Goal: Information Seeking & Learning: Learn about a topic

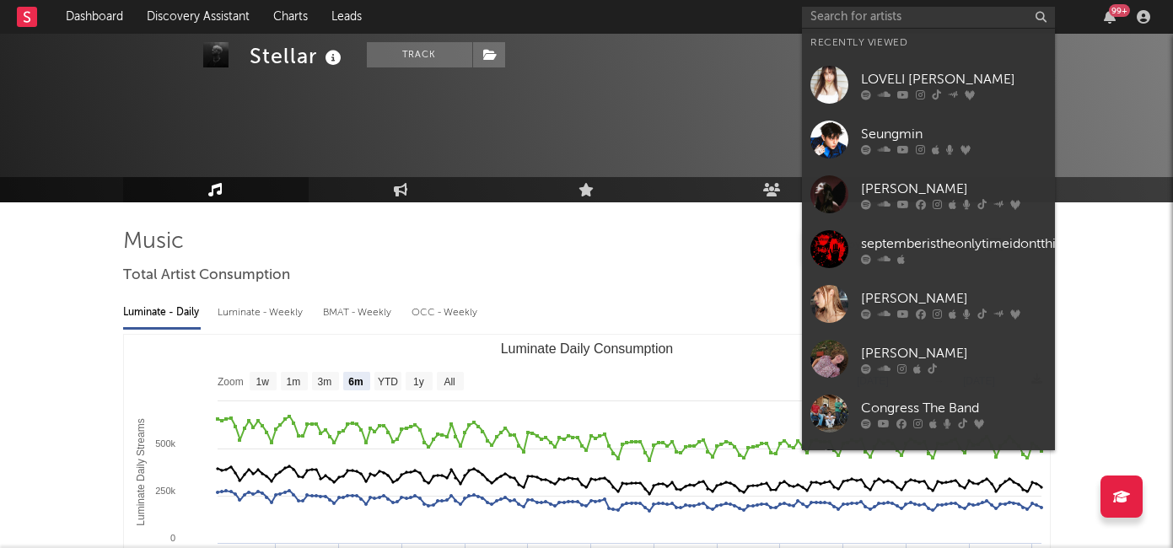
select select "6m"
click at [848, 19] on input "text" at bounding box center [928, 17] width 253 height 21
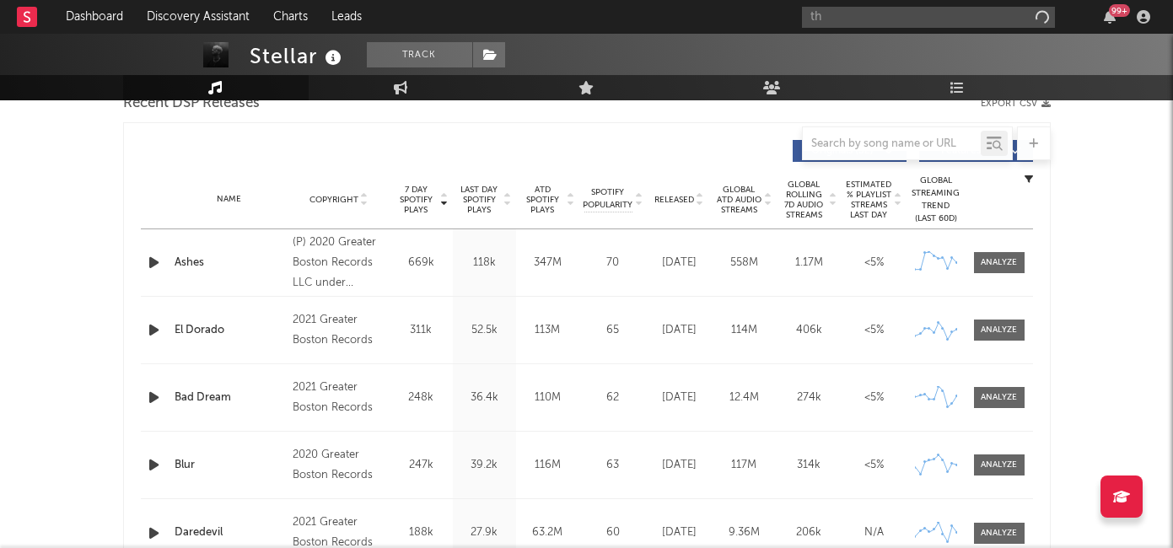
type input "t"
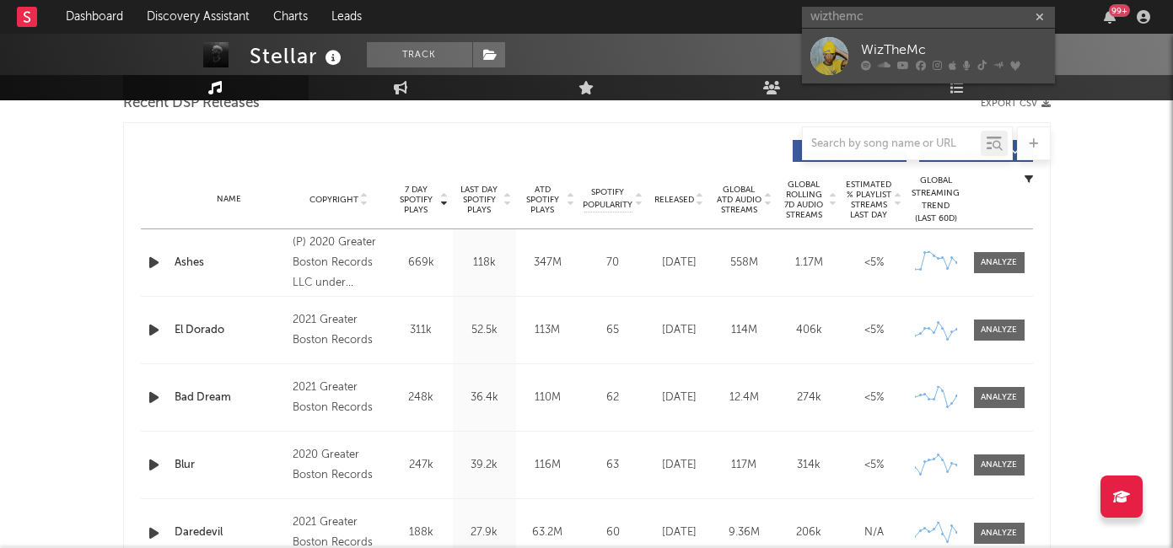
type input "wizthemc"
click at [918, 56] on div "WizTheMc" at bounding box center [954, 50] width 186 height 20
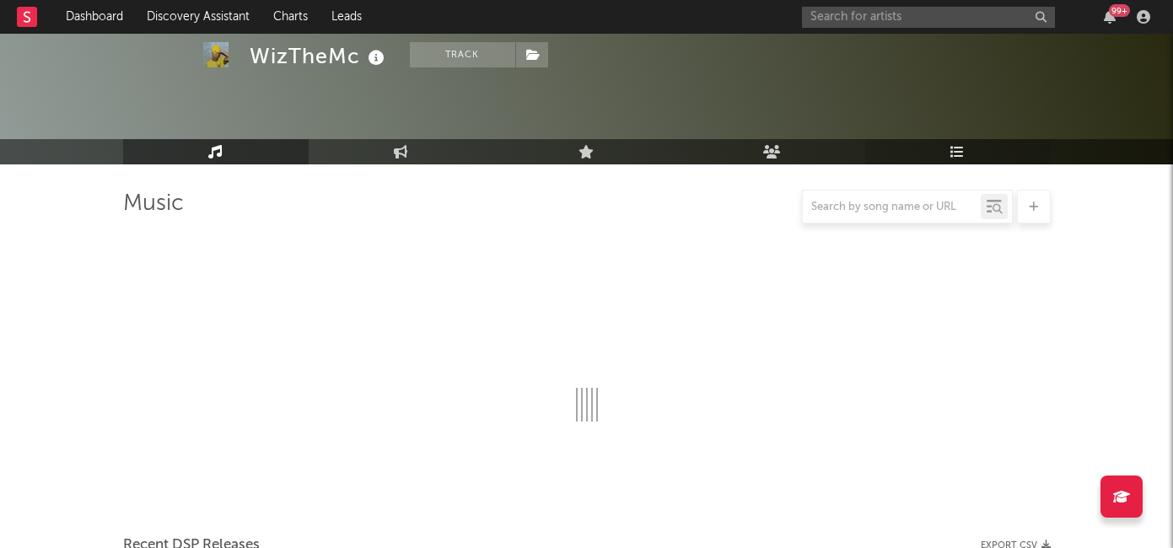
scroll to position [613, 0]
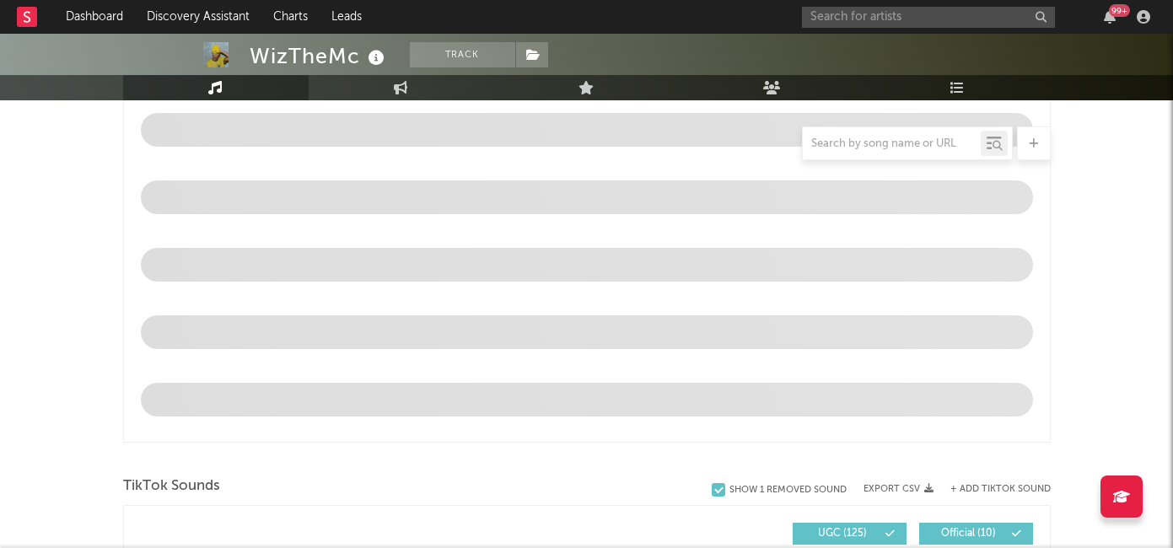
click at [1116, 10] on div "99 +" at bounding box center [1119, 10] width 21 height 13
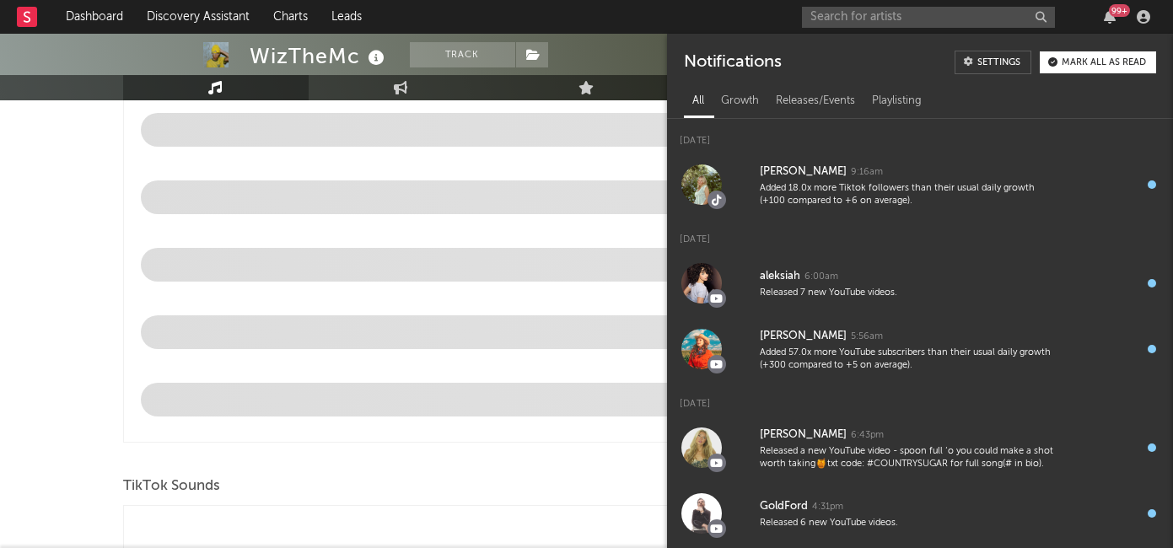
select select "6m"
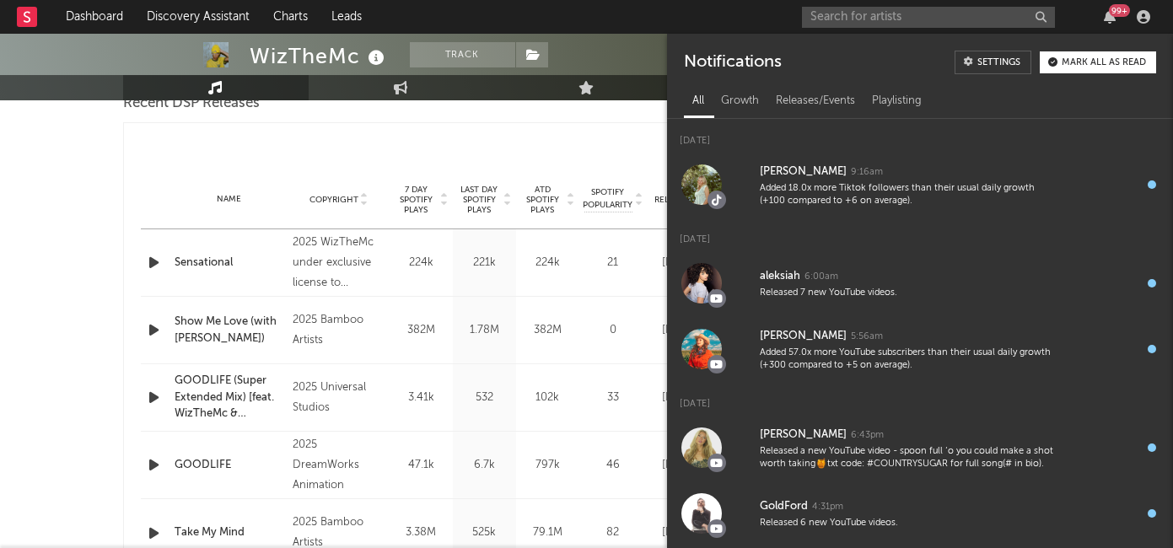
click at [1070, 63] on div "Mark all as read" at bounding box center [1104, 62] width 84 height 9
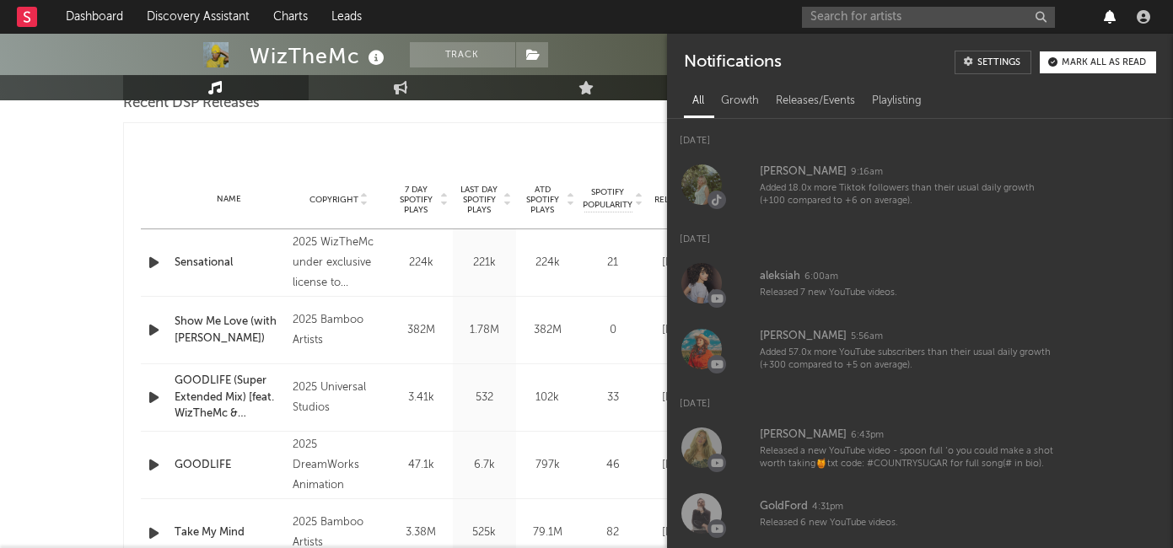
click at [1106, 16] on icon "button" at bounding box center [1110, 16] width 12 height 13
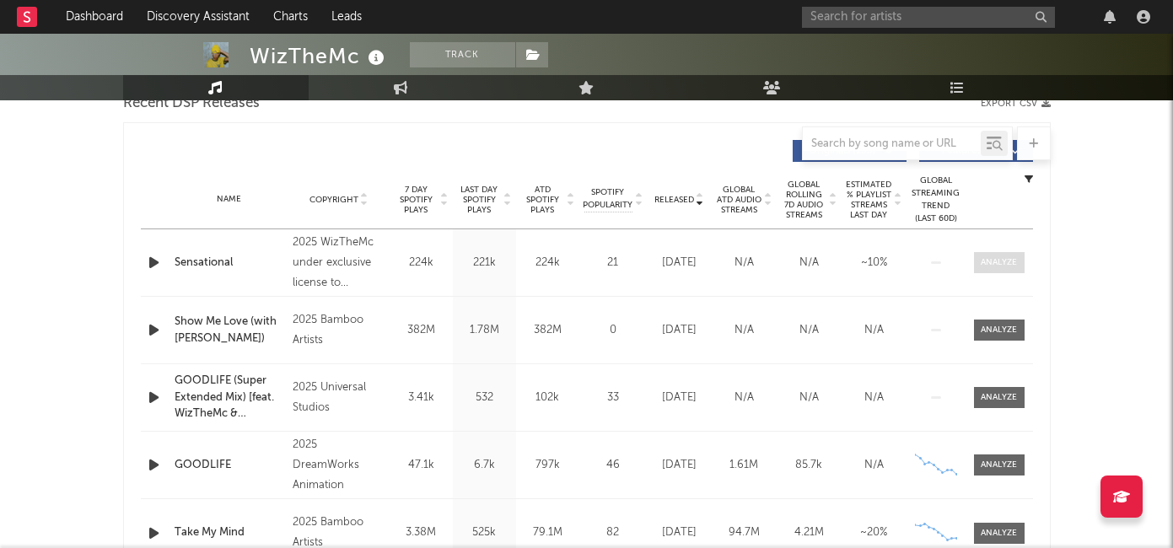
click at [987, 263] on div at bounding box center [999, 262] width 36 height 13
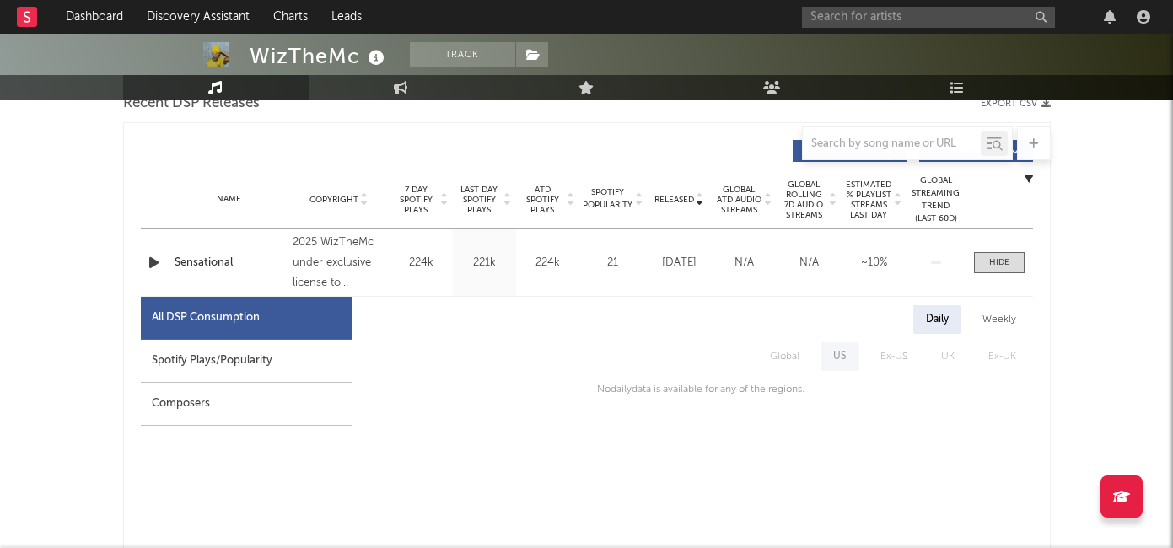
click at [255, 358] on div "Spotify Plays/Popularity" at bounding box center [246, 361] width 211 height 43
select select "1w"
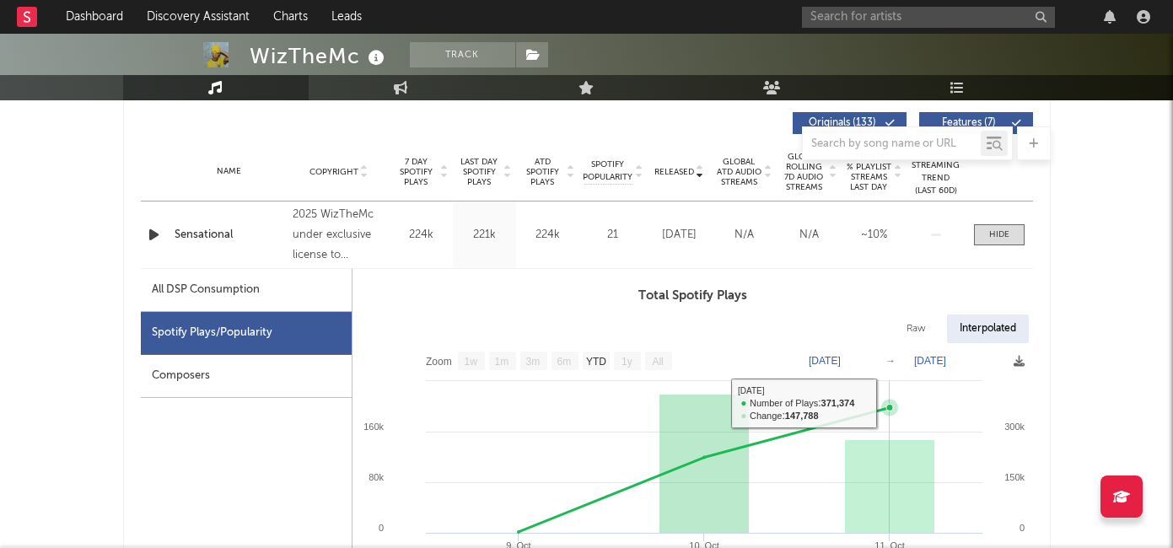
scroll to position [659, 0]
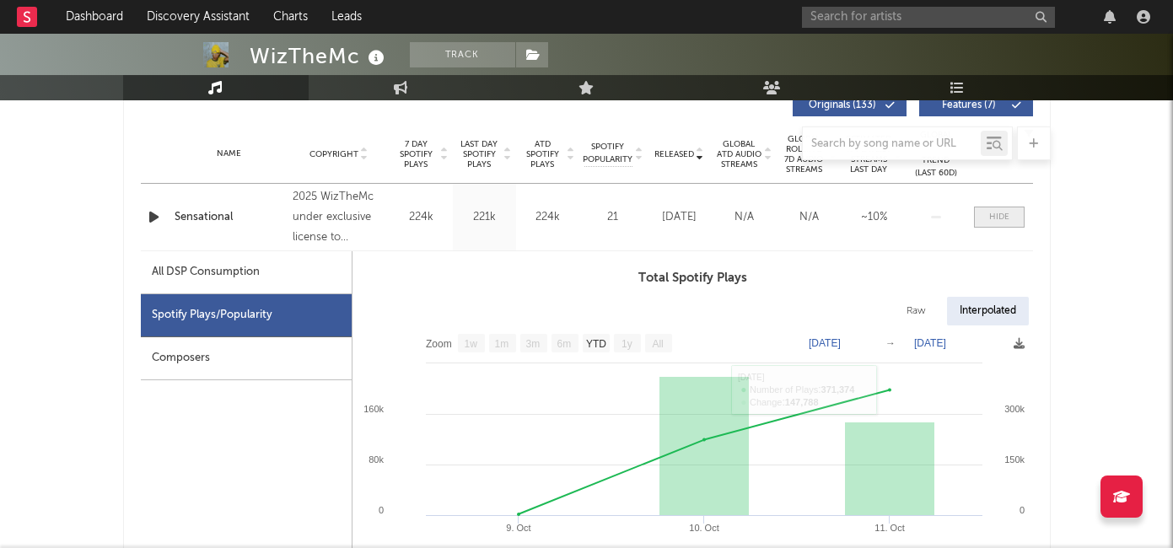
click at [988, 220] on span at bounding box center [999, 217] width 51 height 21
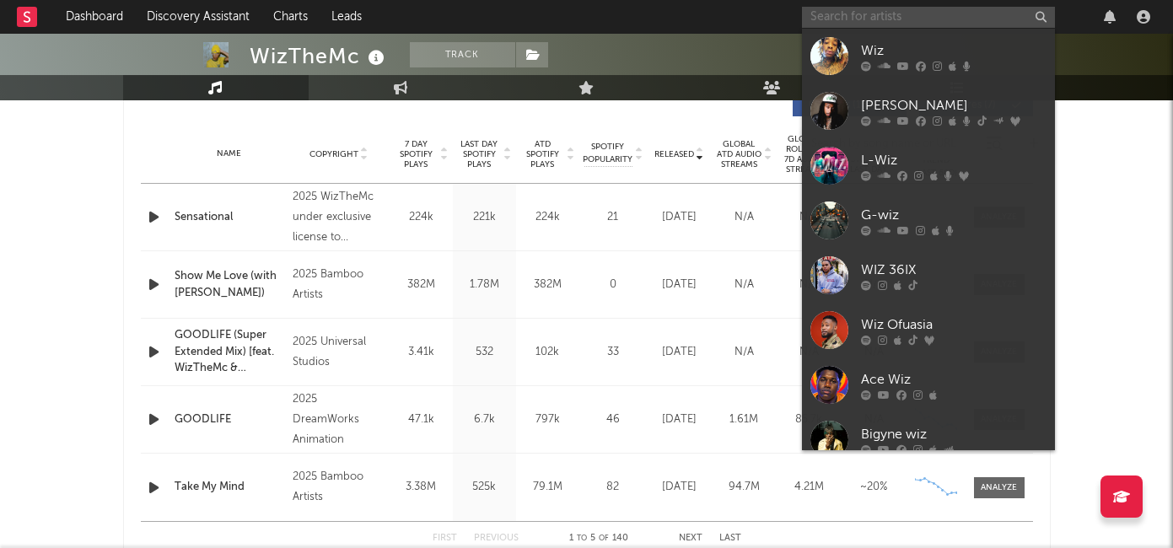
click at [881, 20] on input "text" at bounding box center [928, 17] width 253 height 21
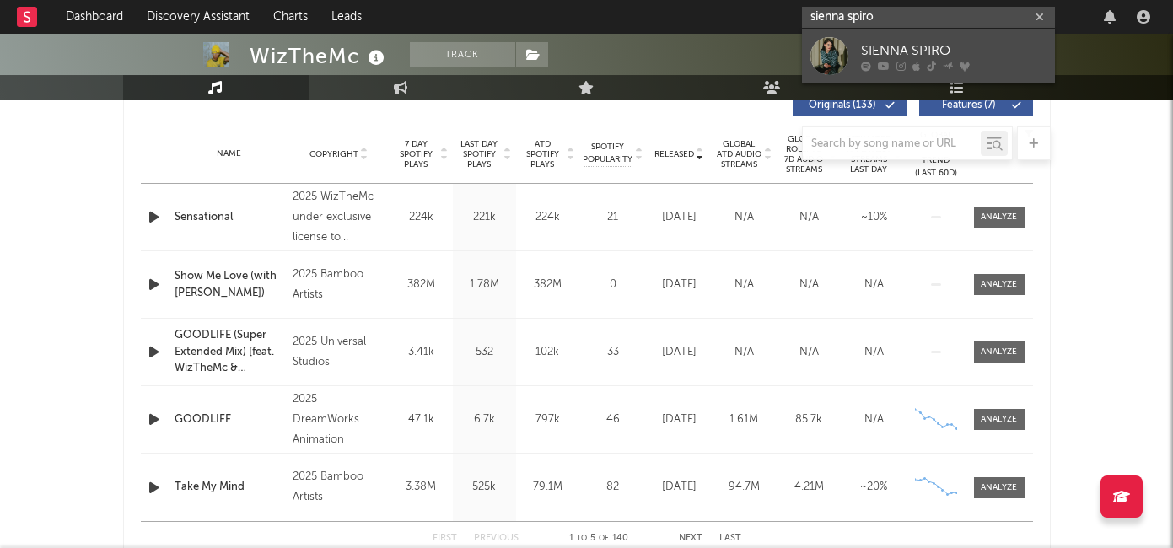
type input "sienna spiro"
click at [902, 46] on div "SIENNA SPIRO" at bounding box center [954, 50] width 186 height 20
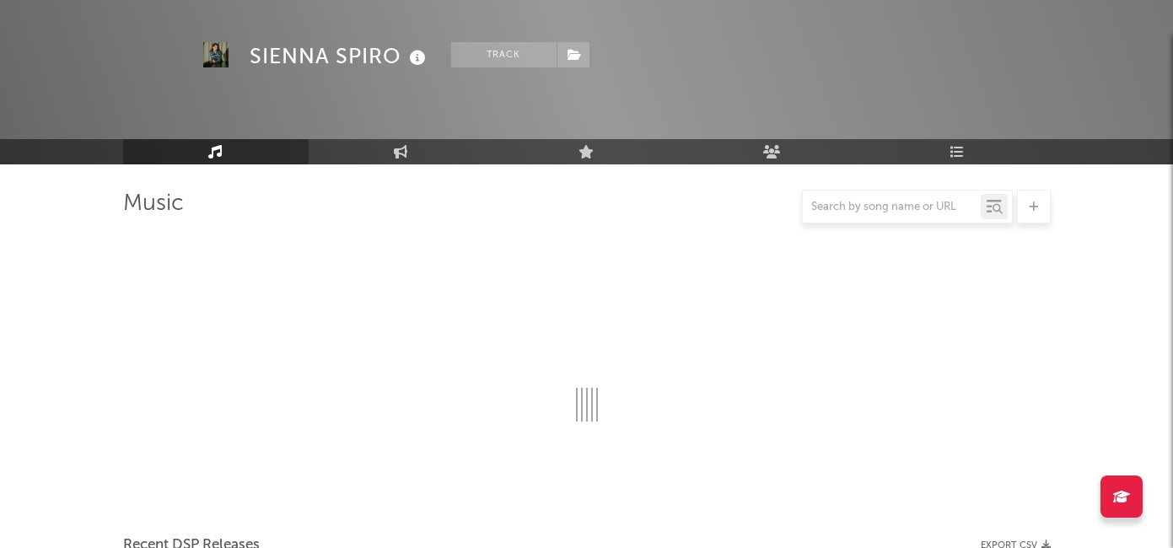
scroll to position [659, 0]
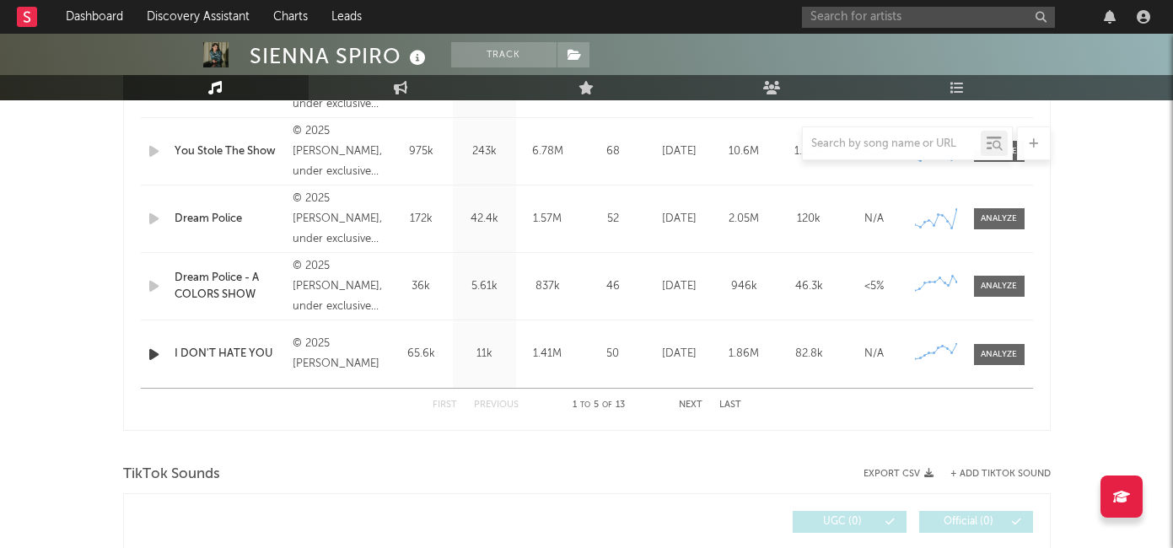
select select "6m"
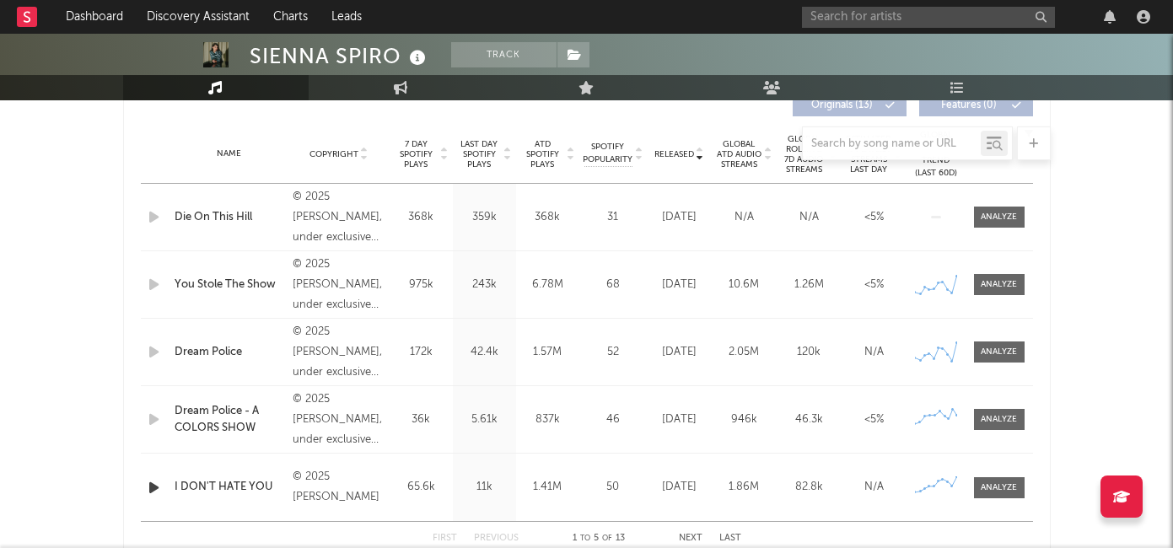
scroll to position [518, 0]
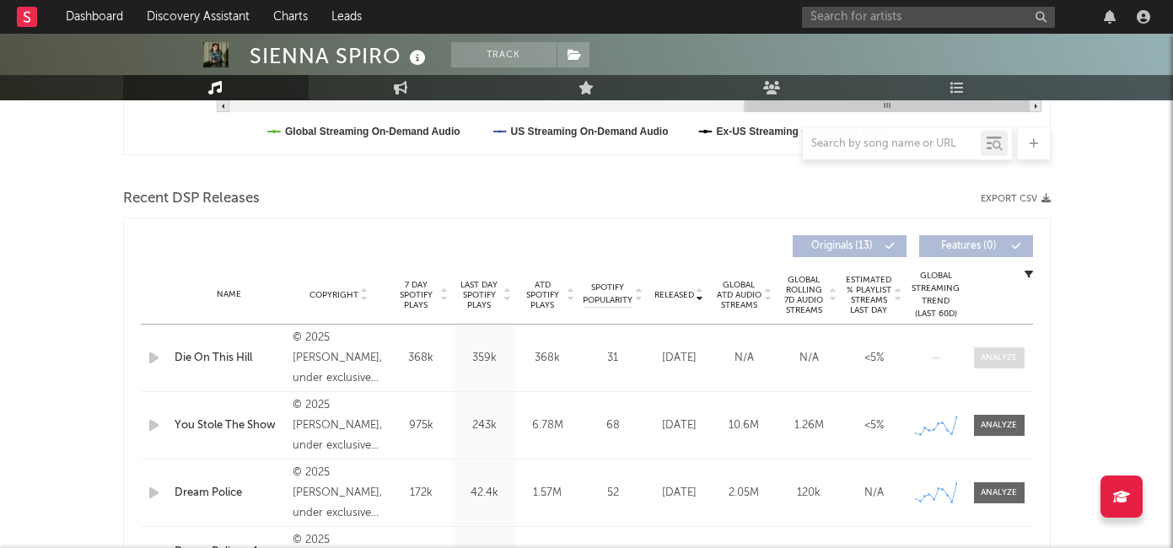
click at [988, 351] on span at bounding box center [999, 357] width 51 height 21
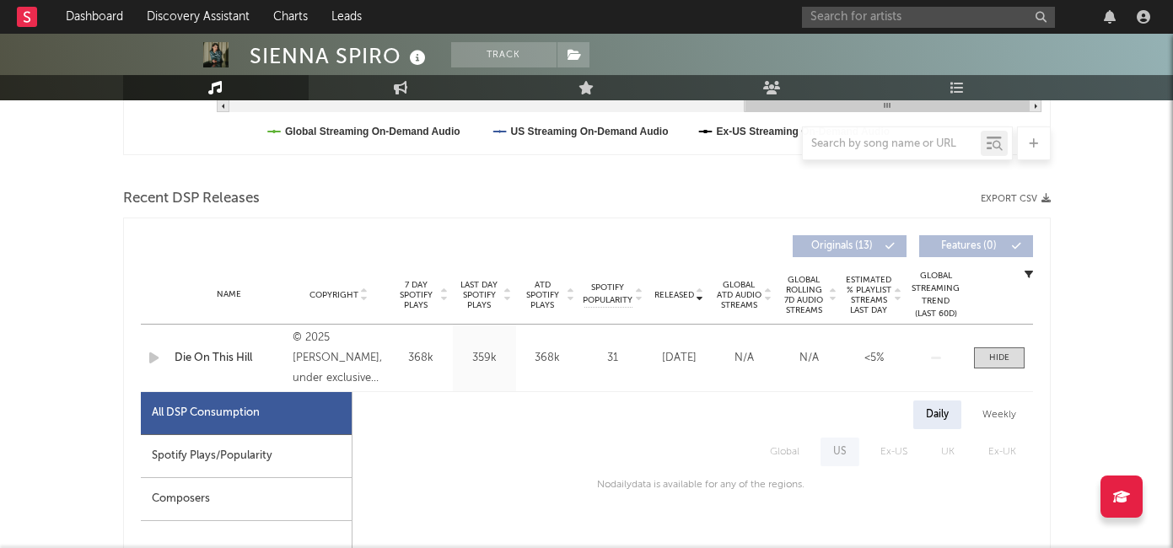
click at [199, 466] on div "Spotify Plays/Popularity" at bounding box center [246, 456] width 211 height 43
select select "1w"
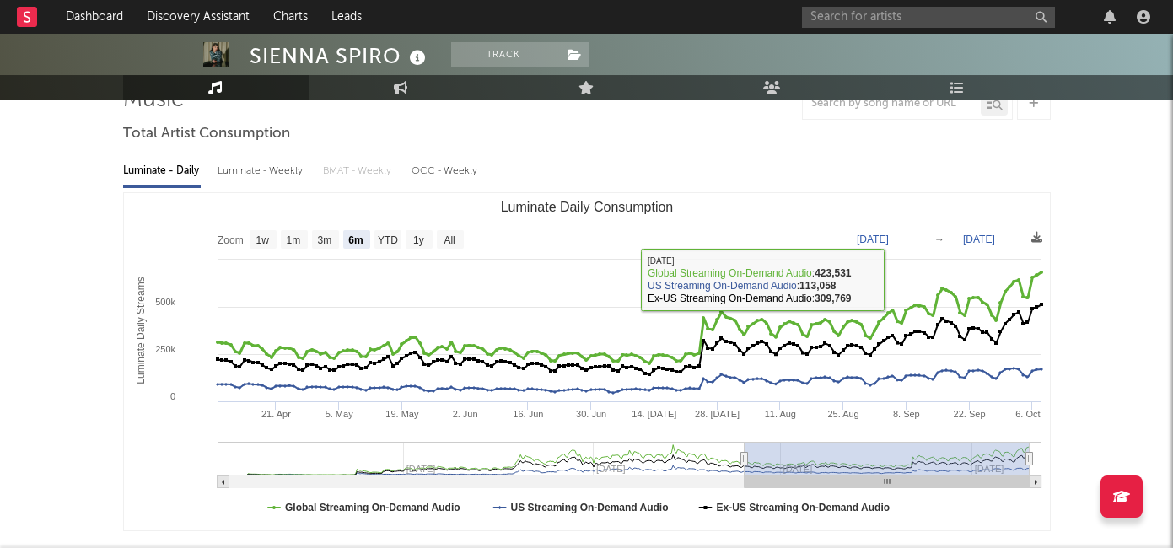
scroll to position [0, 0]
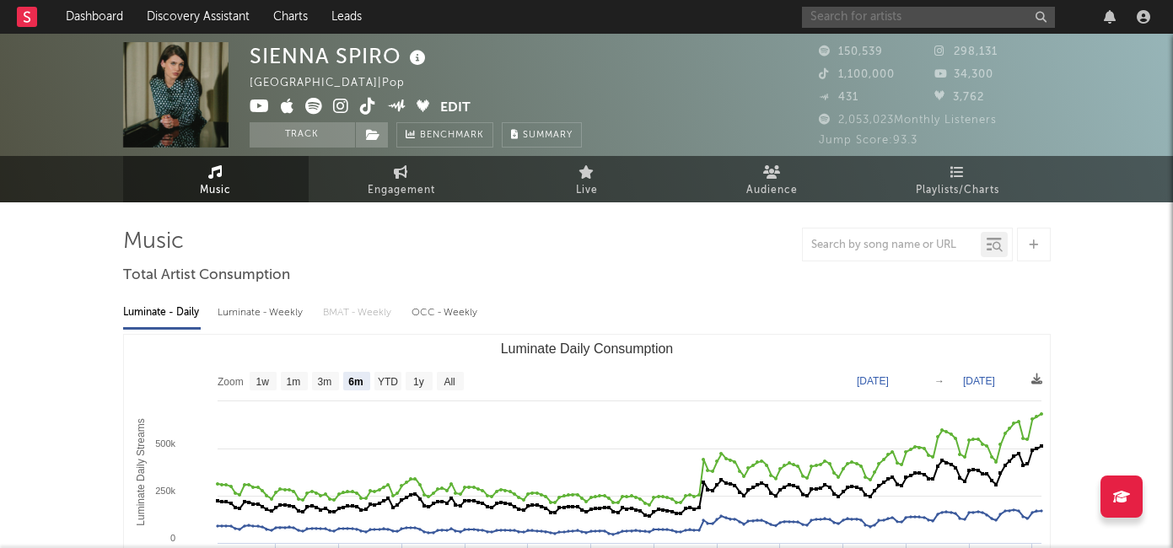
click at [877, 16] on input "text" at bounding box center [928, 17] width 253 height 21
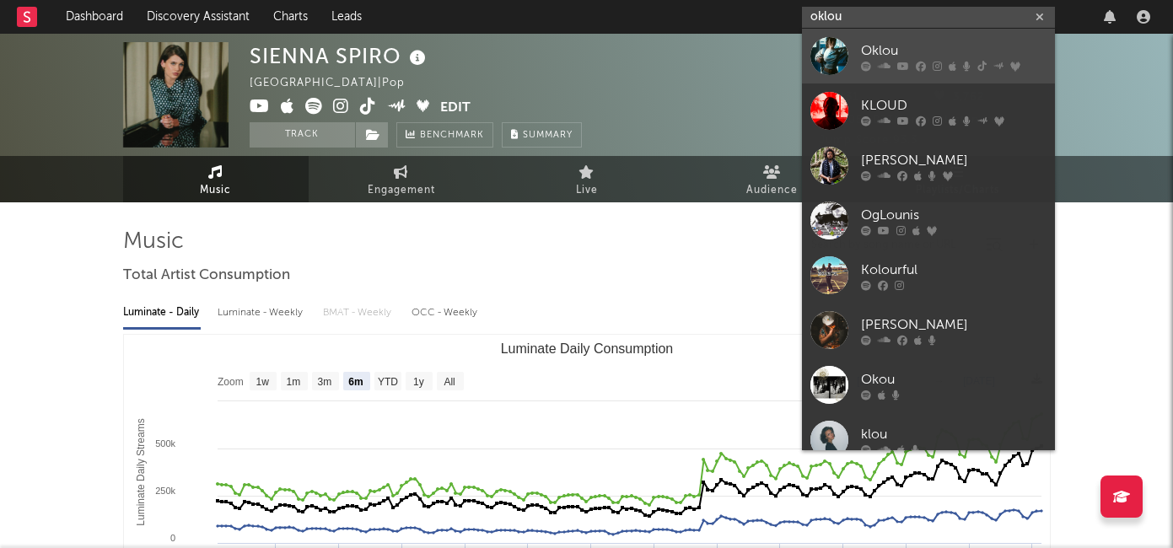
type input "oklou"
click at [874, 56] on div "Oklou" at bounding box center [954, 50] width 186 height 20
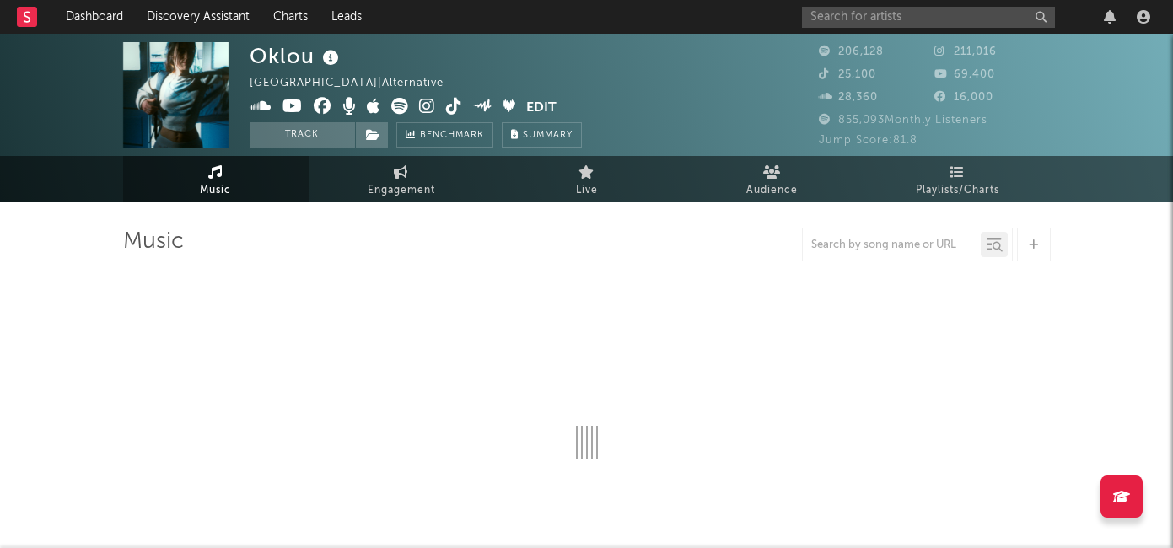
select select "6m"
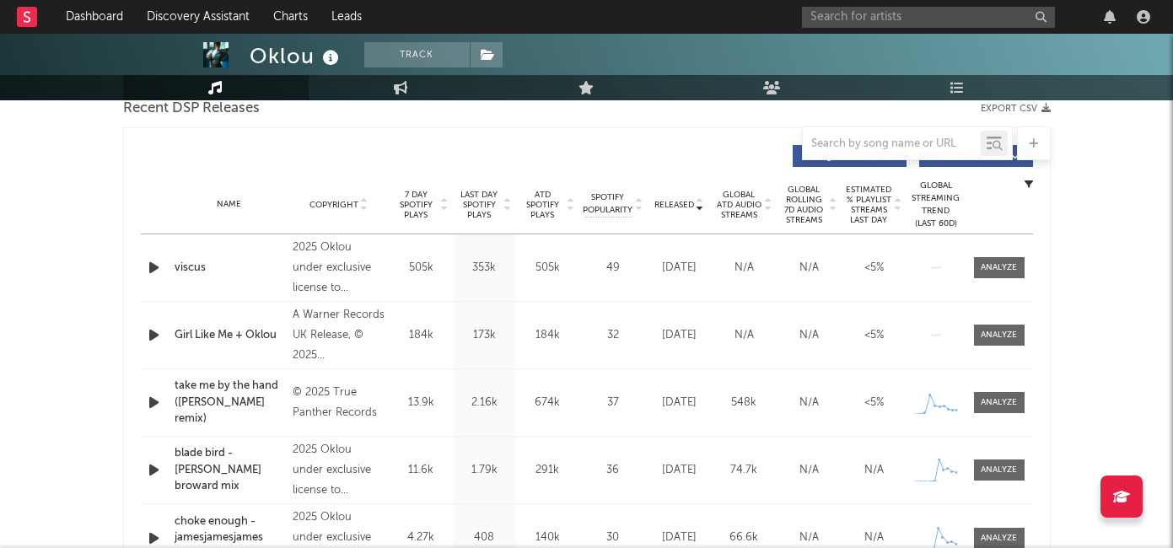
scroll to position [611, 0]
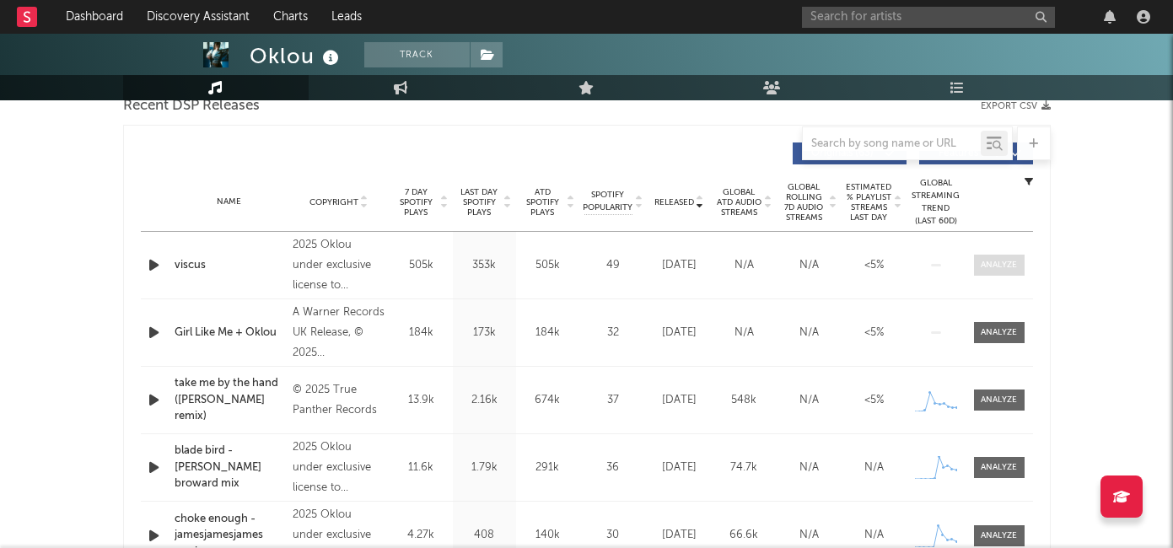
click at [993, 261] on div at bounding box center [999, 265] width 36 height 13
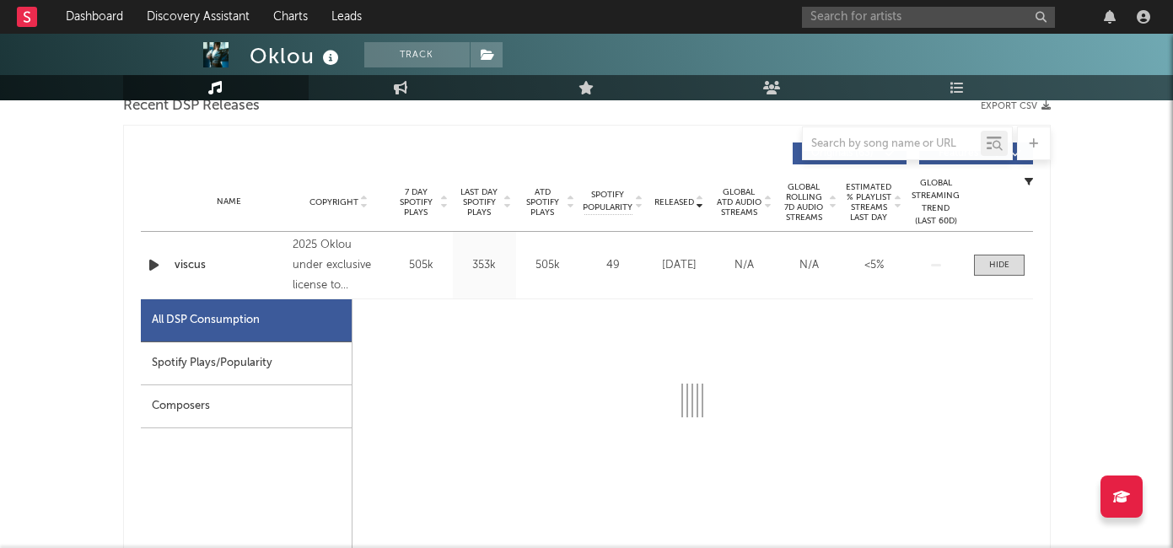
select select "1w"
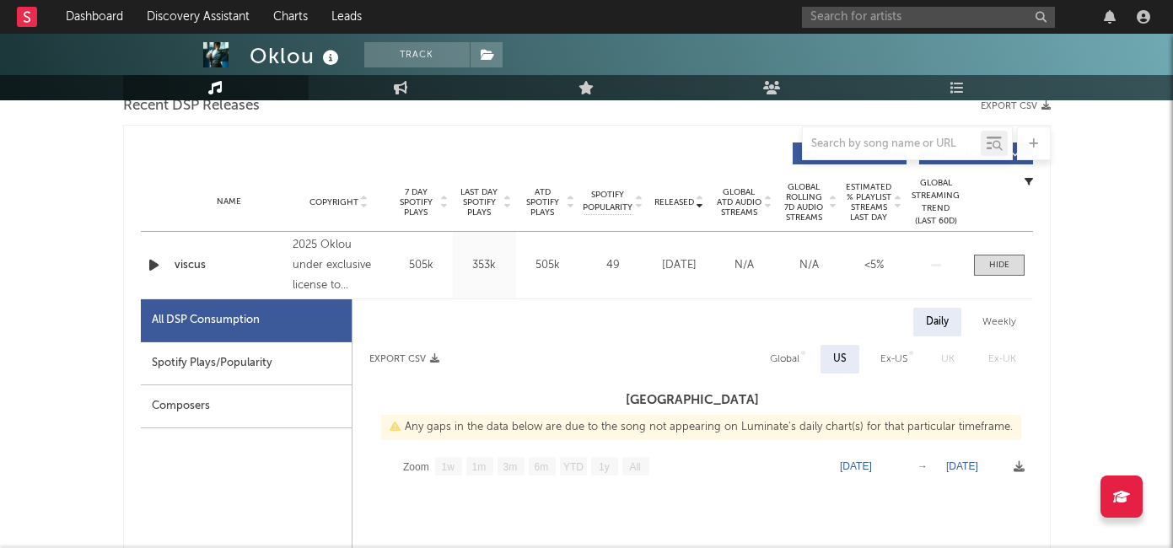
click at [257, 371] on div "Spotify Plays/Popularity" at bounding box center [246, 363] width 211 height 43
select select "1w"
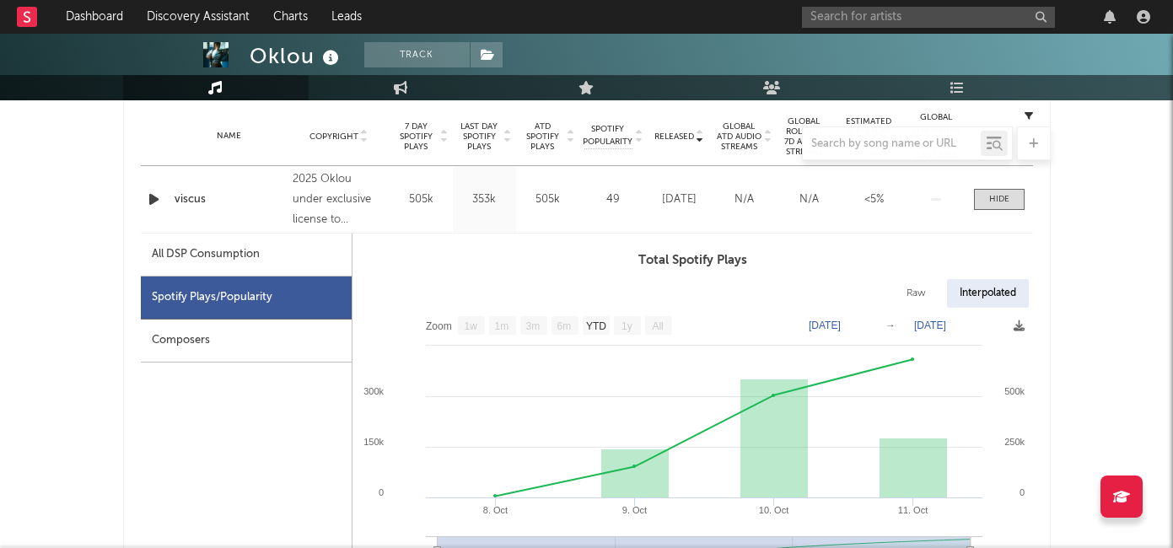
scroll to position [777, 0]
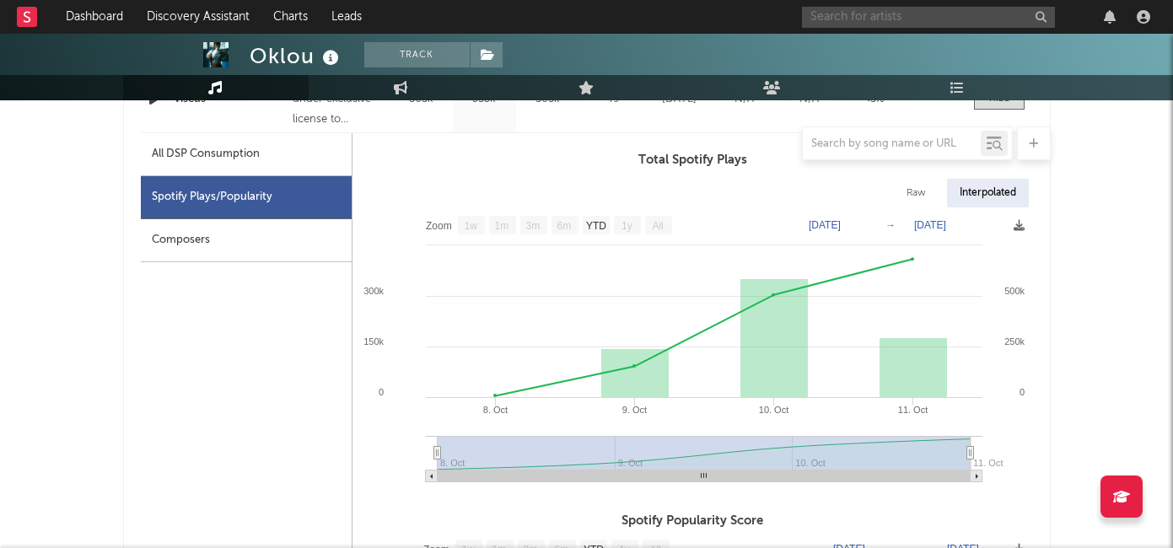
click at [866, 9] on input "text" at bounding box center [928, 17] width 253 height 21
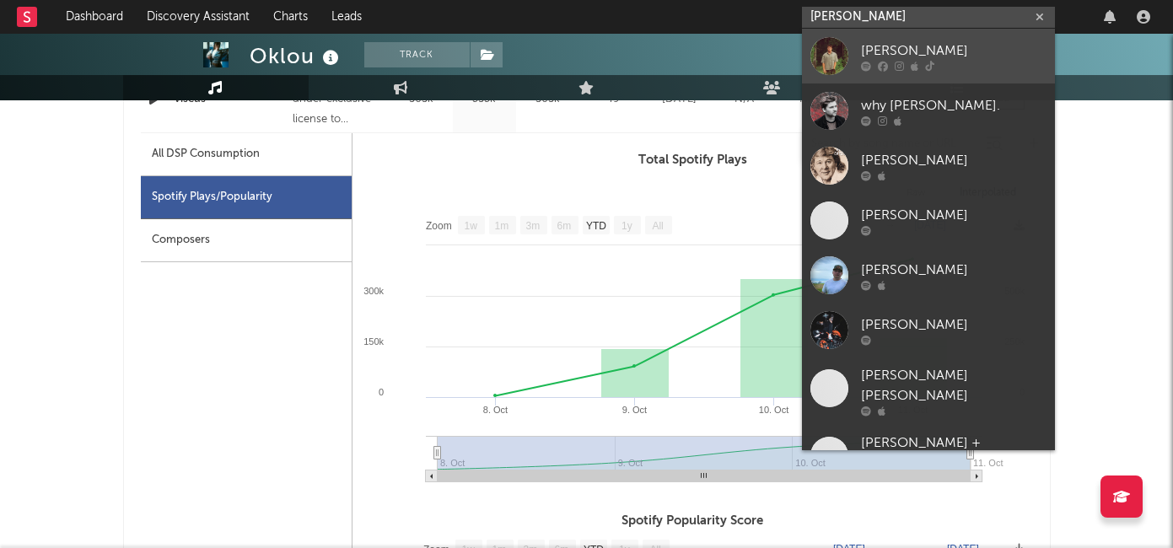
type input "[PERSON_NAME]"
click at [926, 37] on link "[PERSON_NAME]" at bounding box center [928, 56] width 253 height 55
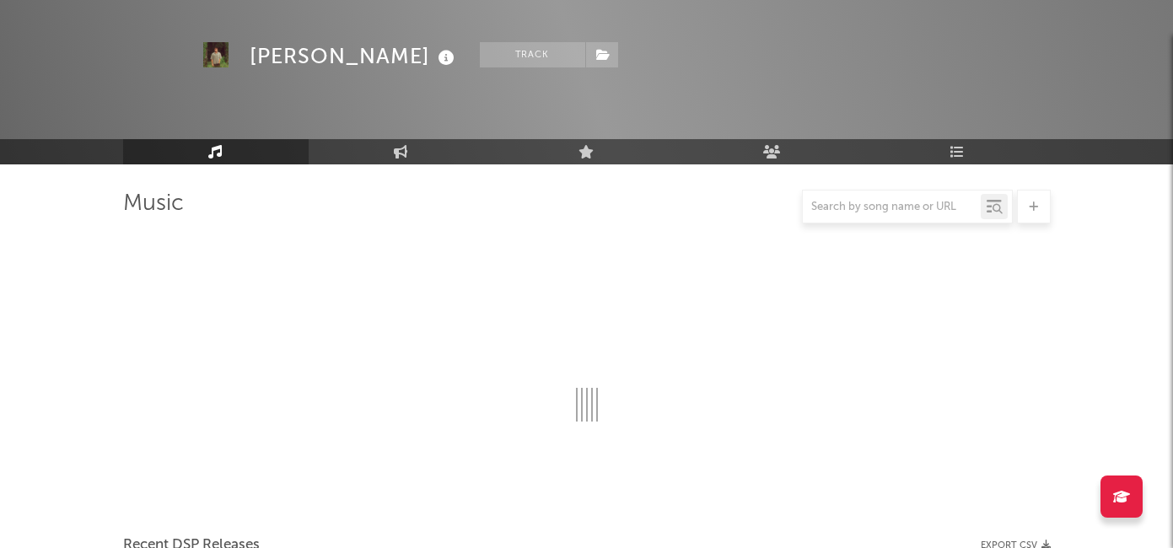
scroll to position [777, 0]
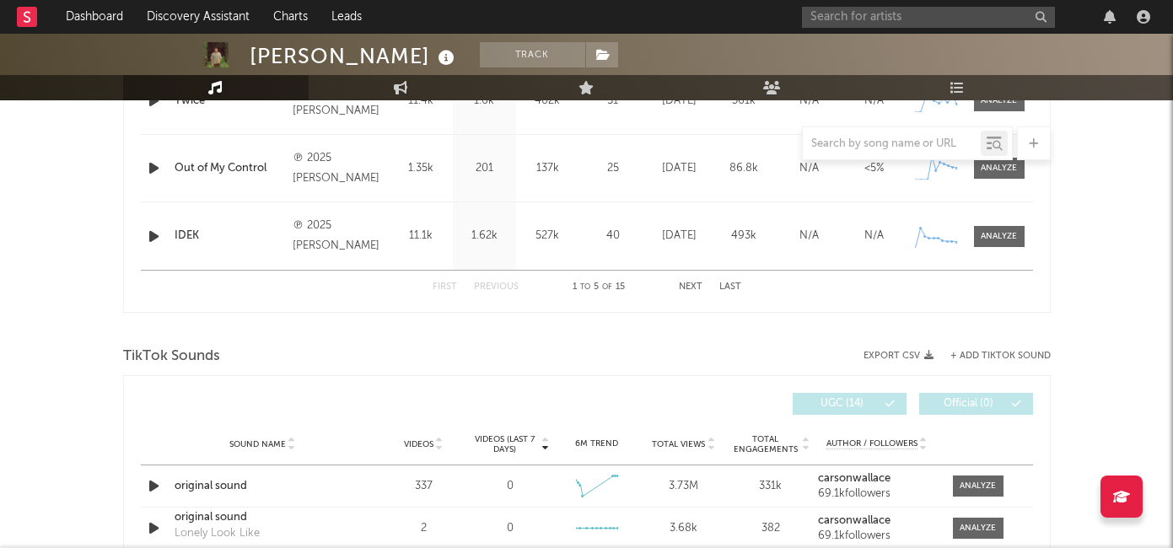
select select "6m"
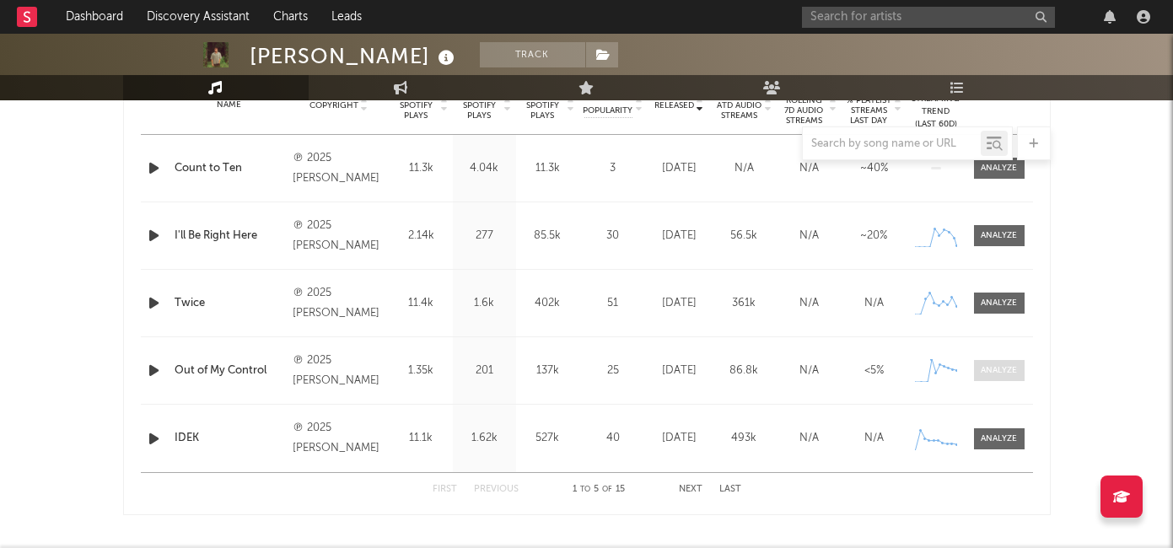
scroll to position [701, 0]
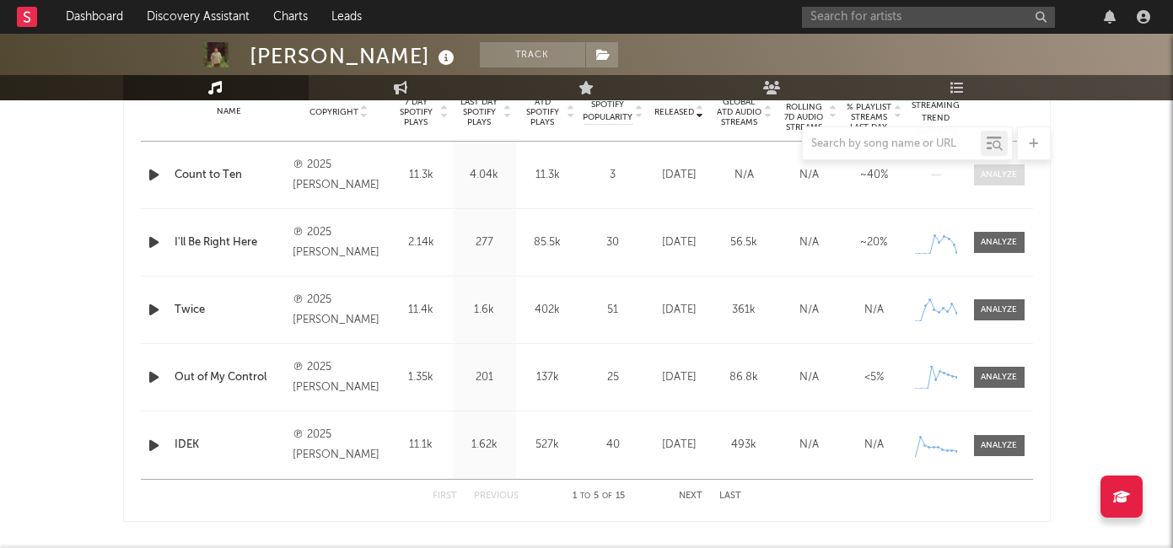
click at [984, 175] on div at bounding box center [999, 175] width 36 height 13
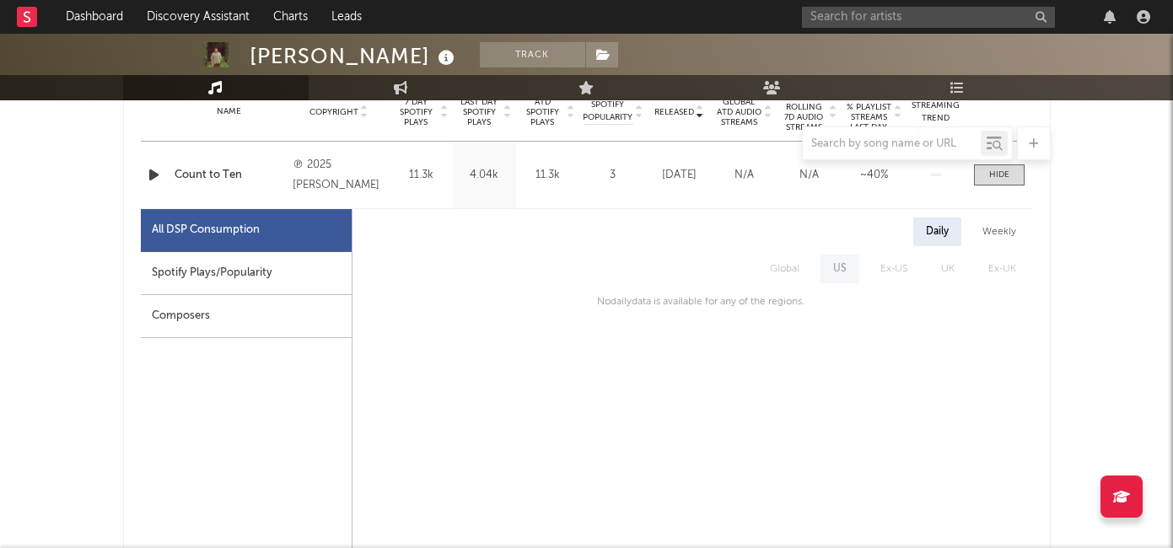
click at [245, 247] on div "All DSP Consumption" at bounding box center [246, 230] width 211 height 43
click at [236, 274] on div "Spotify Plays/Popularity" at bounding box center [246, 273] width 211 height 43
select select "1w"
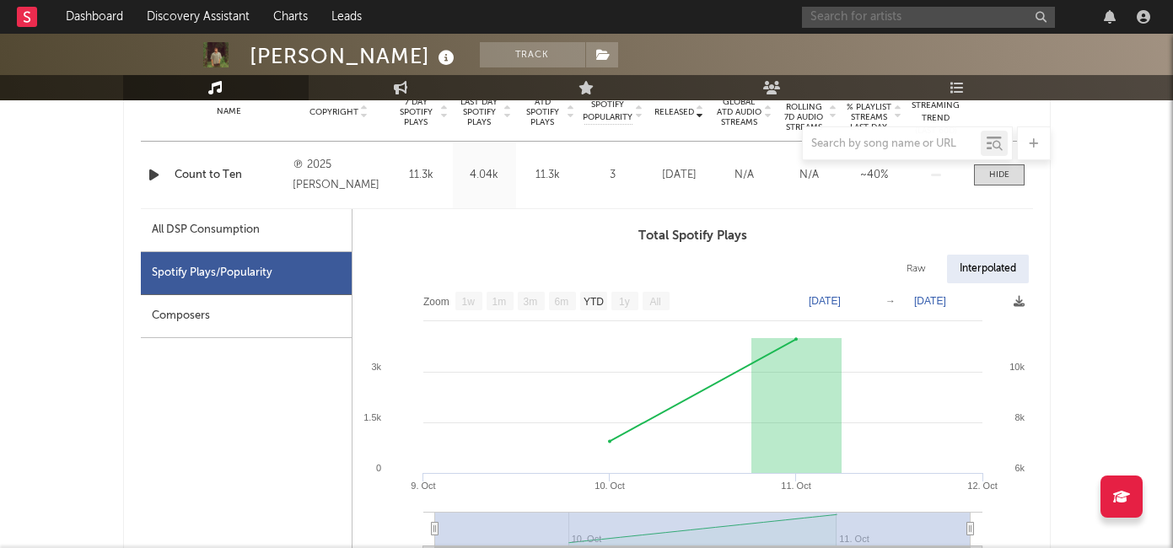
click at [838, 23] on input "text" at bounding box center [928, 17] width 253 height 21
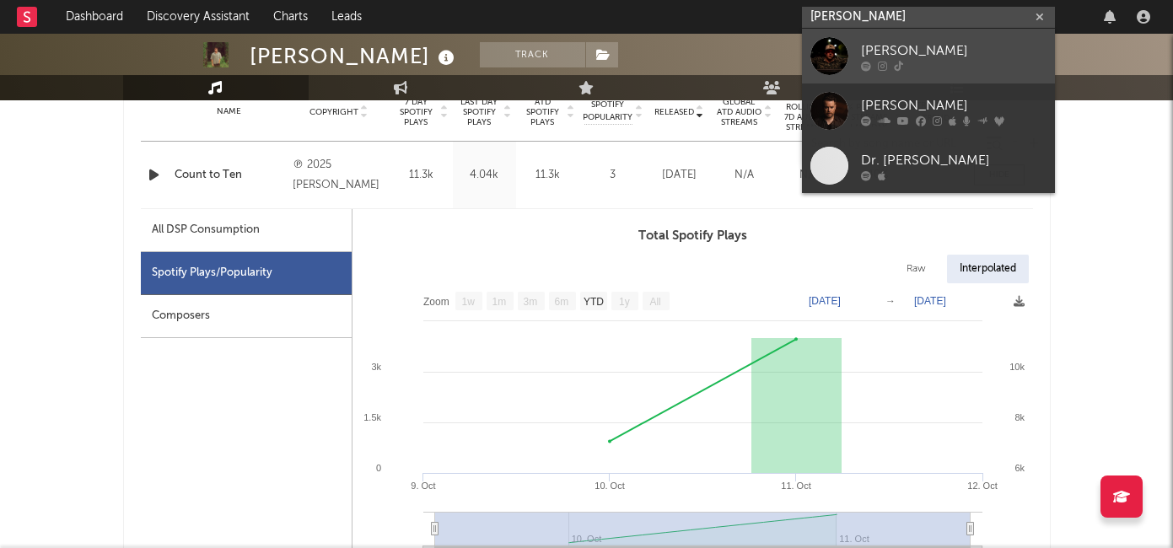
type input "[PERSON_NAME]"
click at [881, 51] on div "[PERSON_NAME]" at bounding box center [954, 50] width 186 height 20
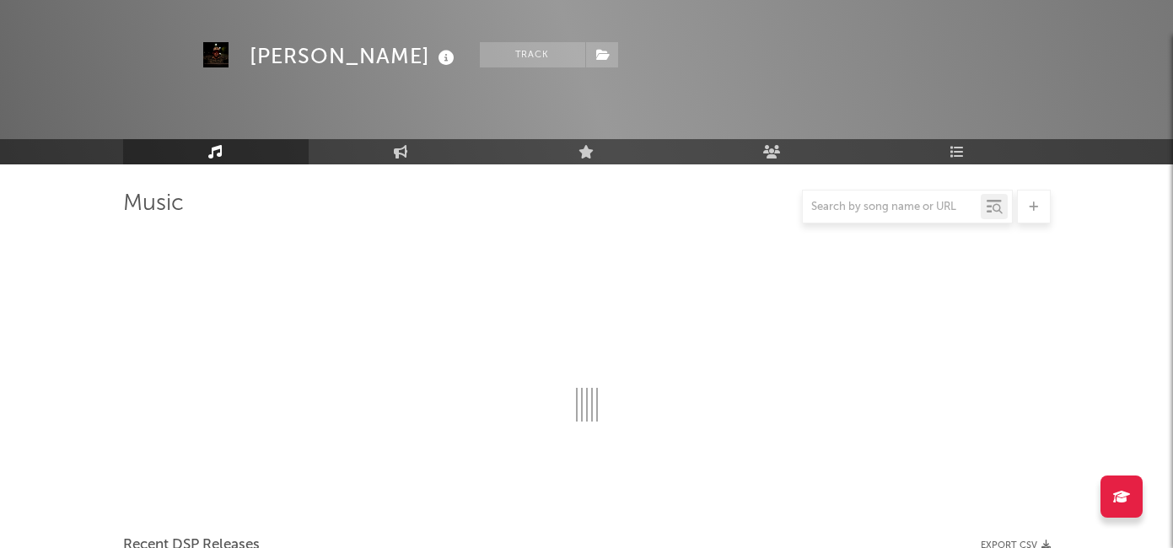
scroll to position [701, 0]
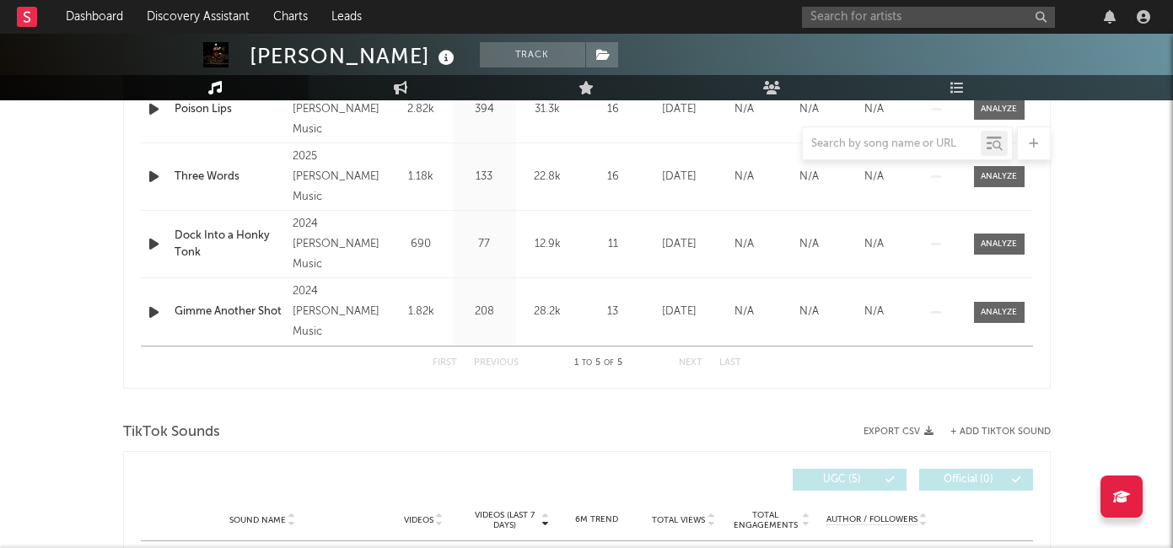
select select "1w"
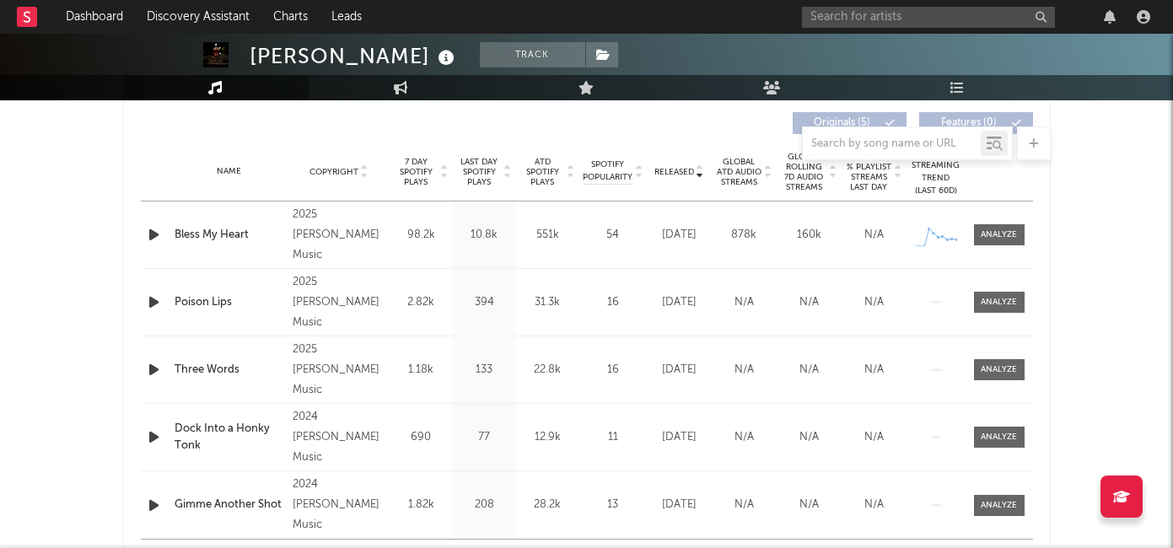
scroll to position [626, 0]
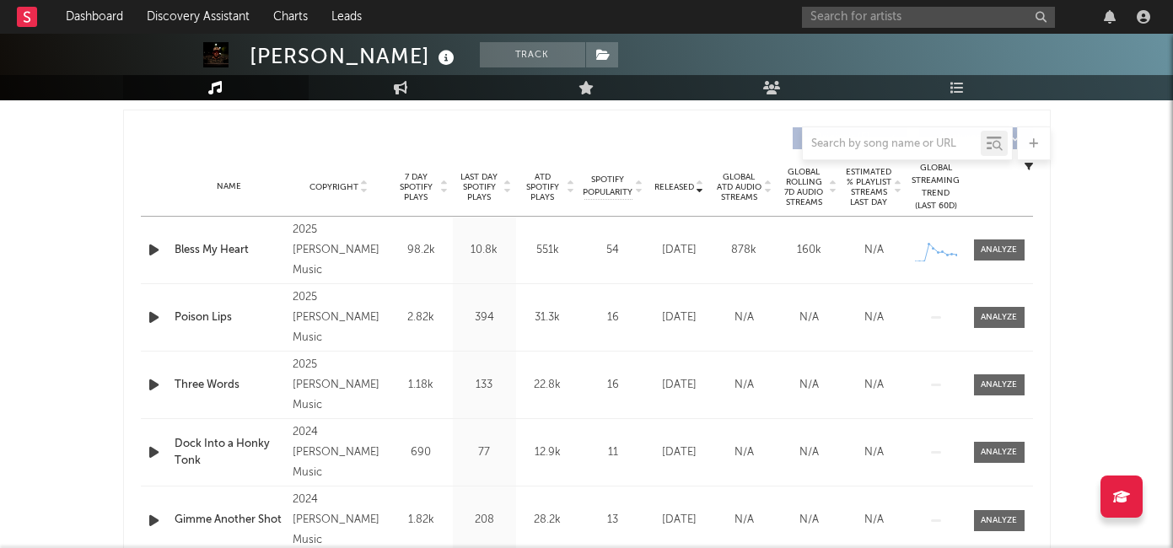
click at [684, 193] on div "Name Copyright Label Album Names Composer Names 7 Day Spotify Plays Last Day Sp…" at bounding box center [587, 187] width 892 height 59
click at [681, 184] on span "Released" at bounding box center [674, 187] width 40 height 10
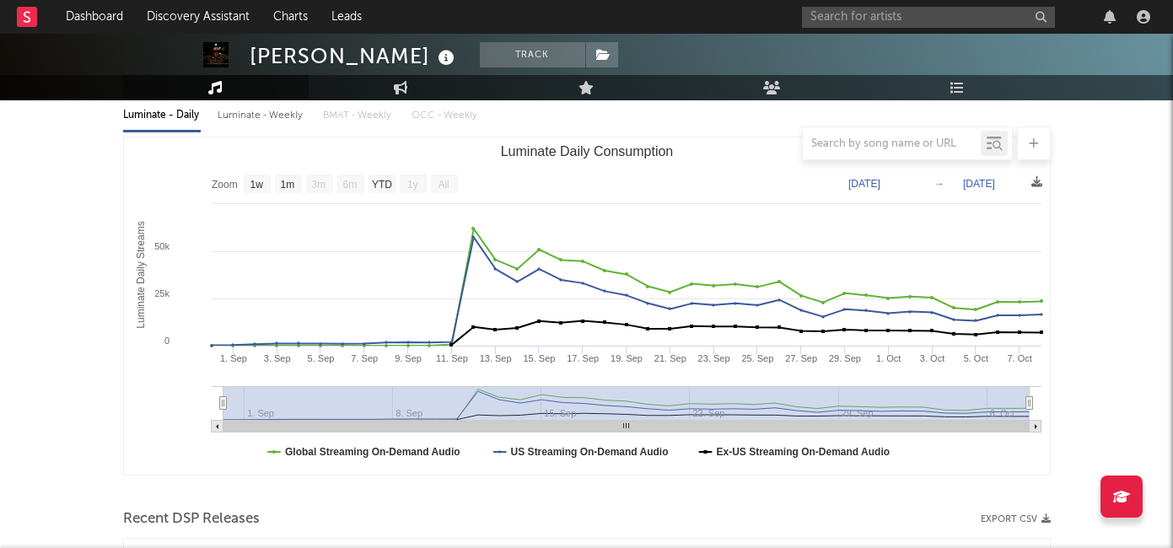
scroll to position [36, 0]
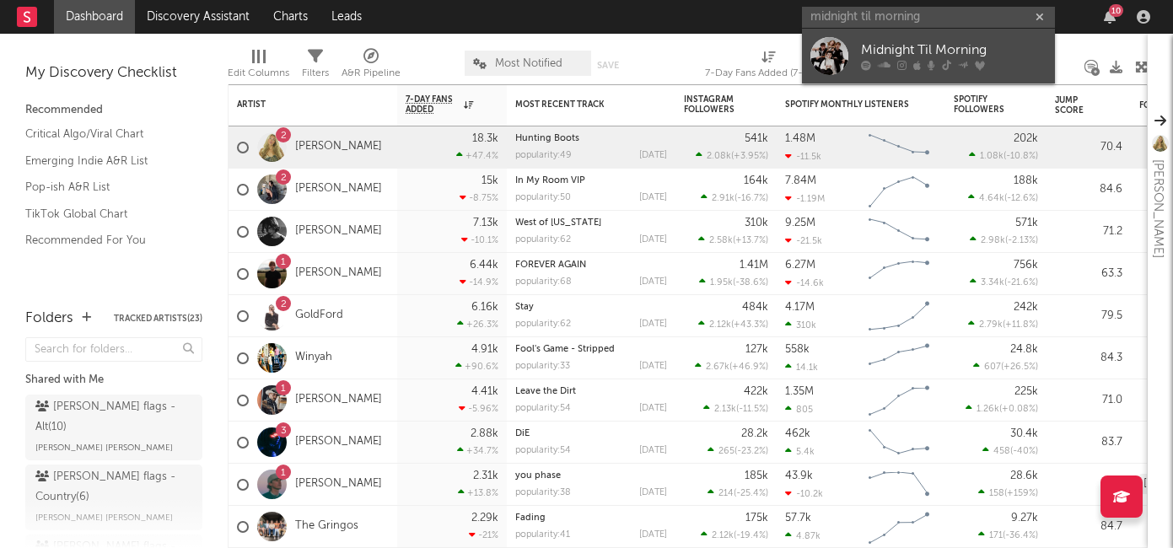
type input "midnight til morning"
click at [906, 73] on link "Midnight Til Morning" at bounding box center [928, 56] width 253 height 55
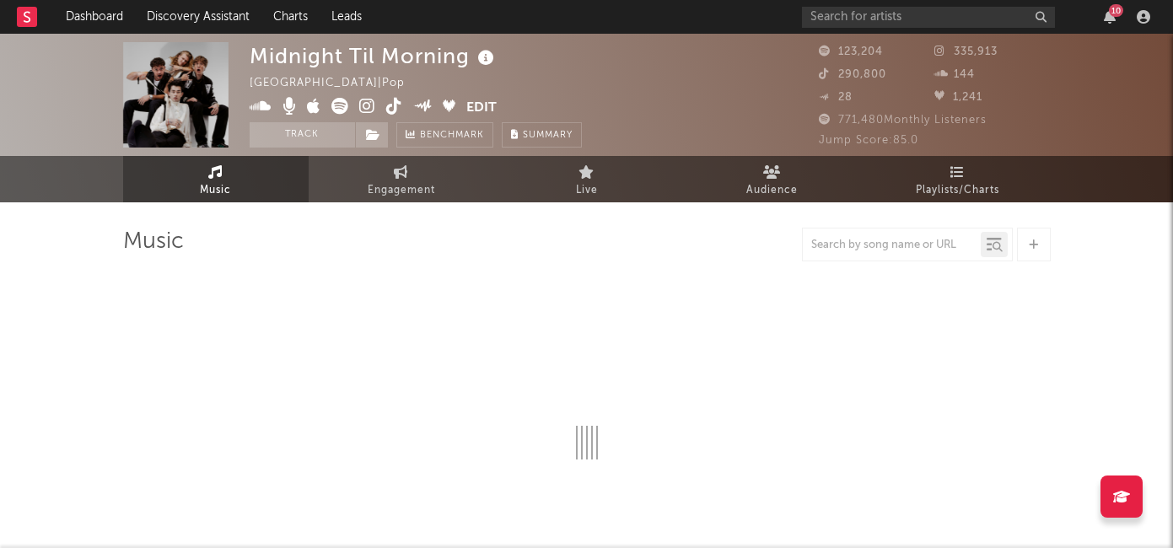
select select "1w"
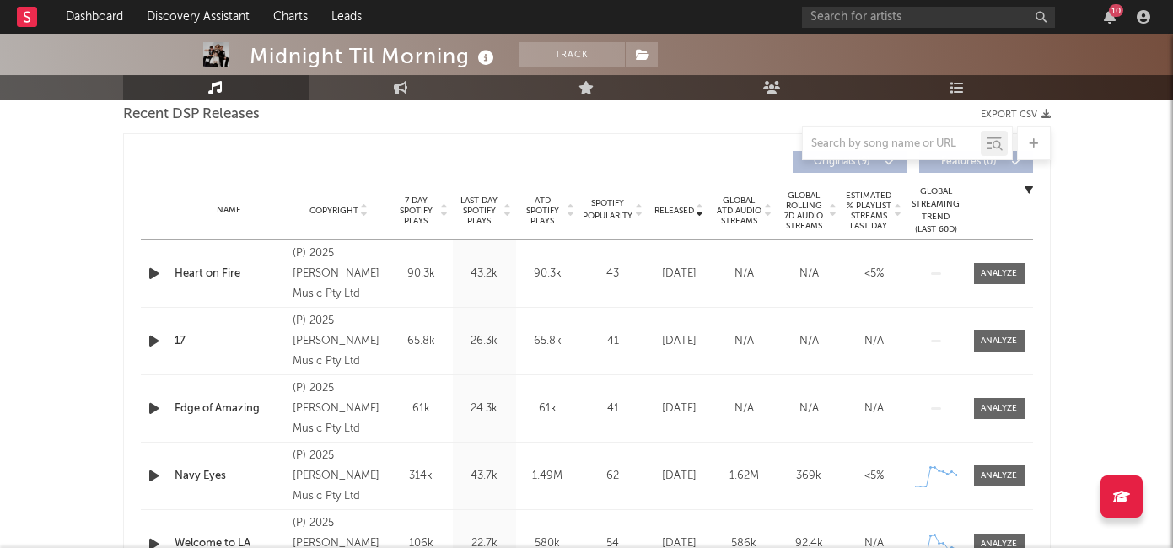
scroll to position [603, 0]
click at [993, 280] on span at bounding box center [999, 272] width 51 height 21
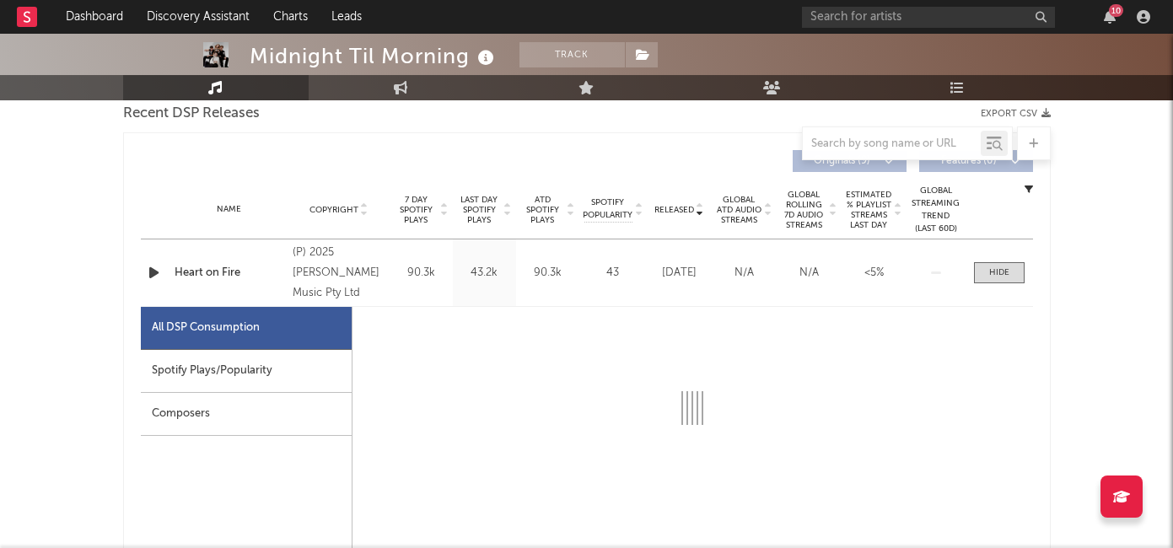
select select "1w"
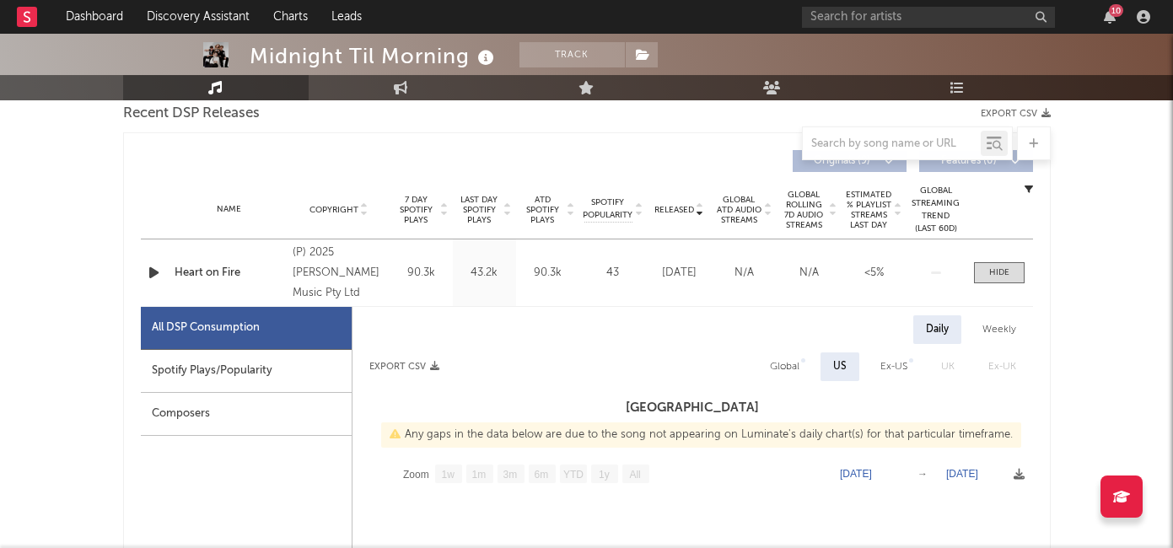
click at [293, 369] on div "Spotify Plays/Popularity" at bounding box center [246, 371] width 211 height 43
select select "1w"
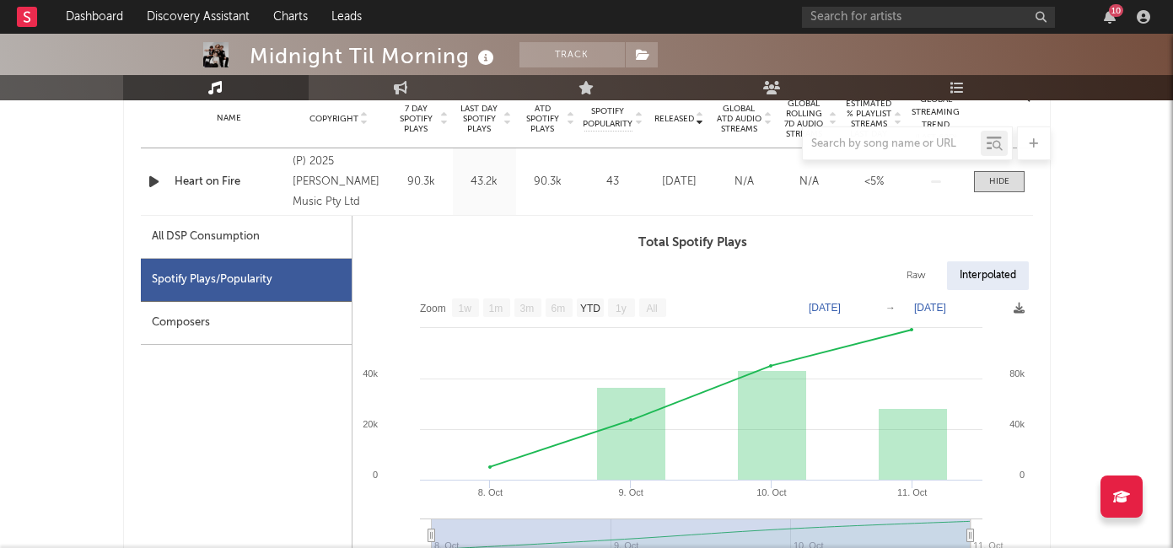
scroll to position [701, 0]
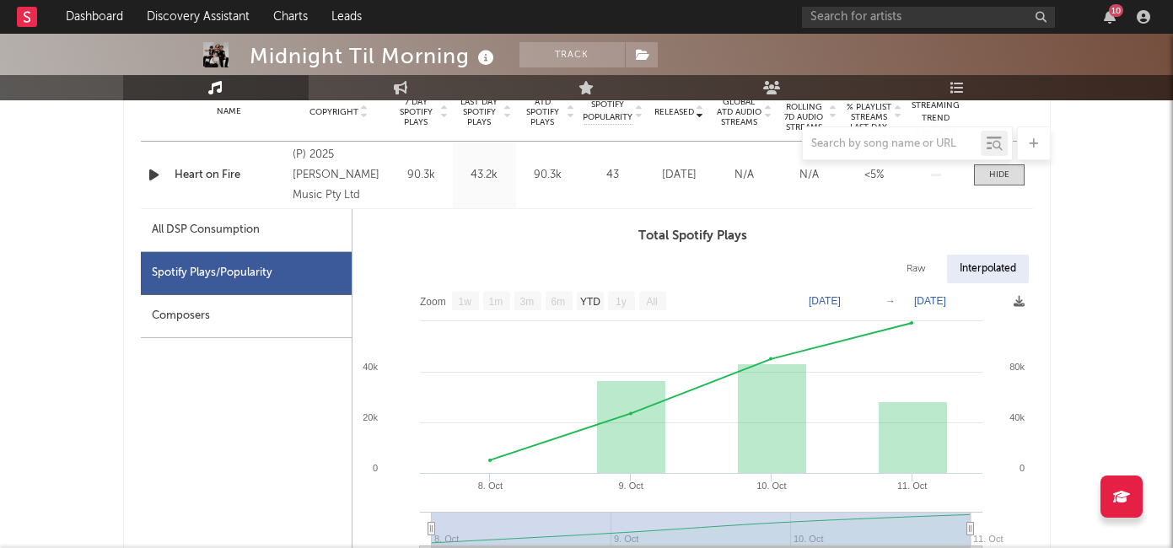
click at [856, 5] on div "10" at bounding box center [979, 17] width 354 height 34
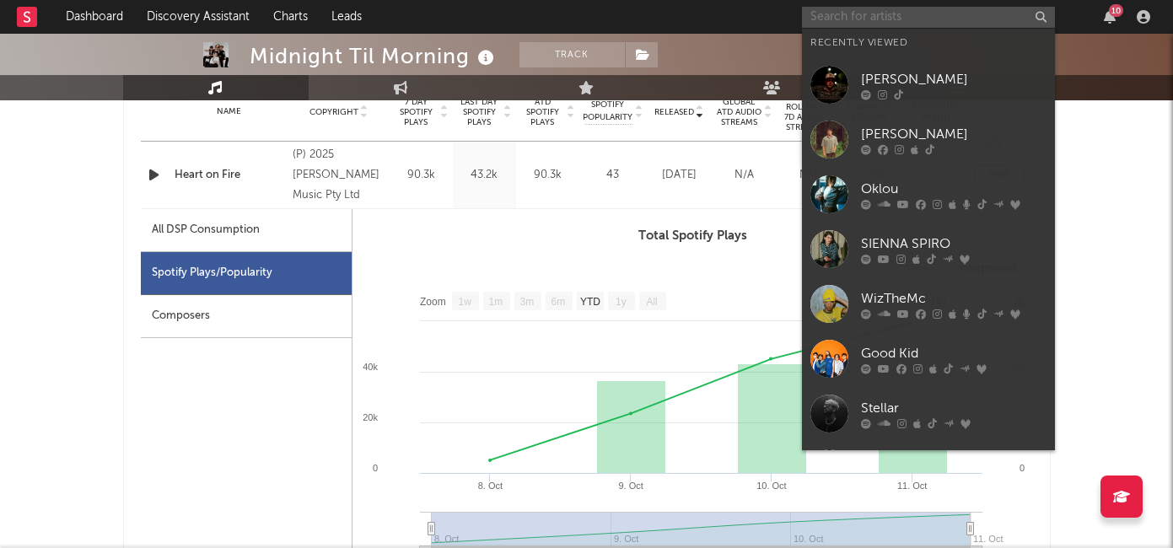
click at [856, 21] on input "text" at bounding box center [928, 17] width 253 height 21
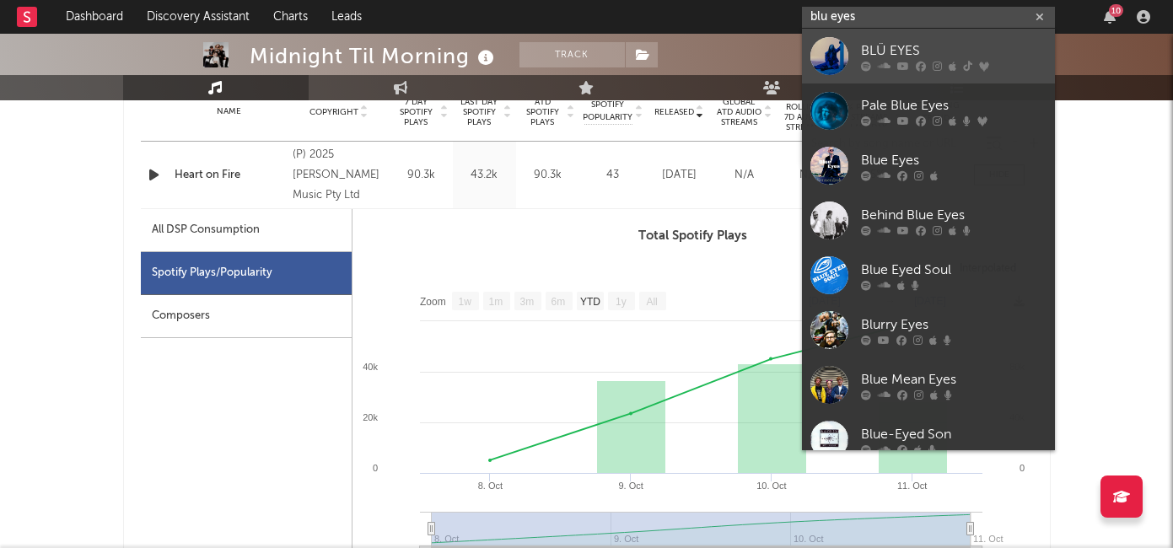
type input "blu eyes"
click at [939, 57] on div "BLÜ EYES" at bounding box center [954, 50] width 186 height 20
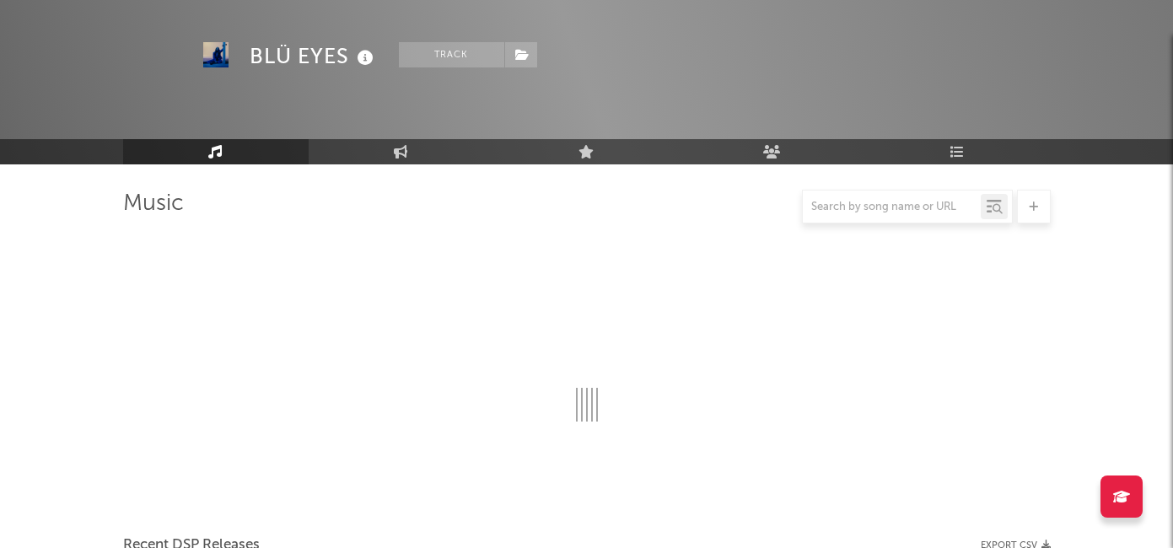
scroll to position [701, 0]
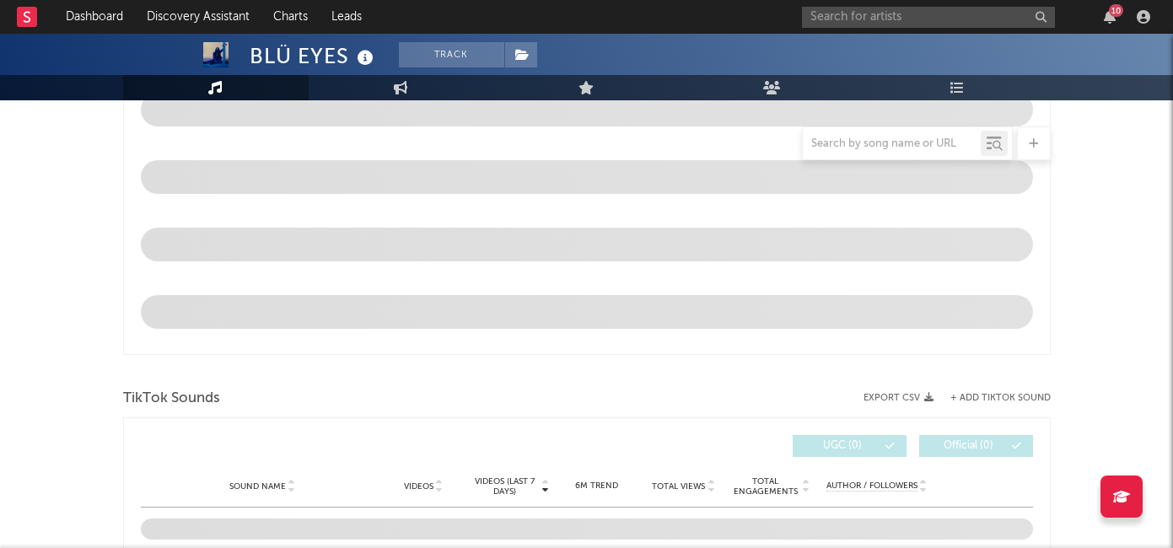
select select "6m"
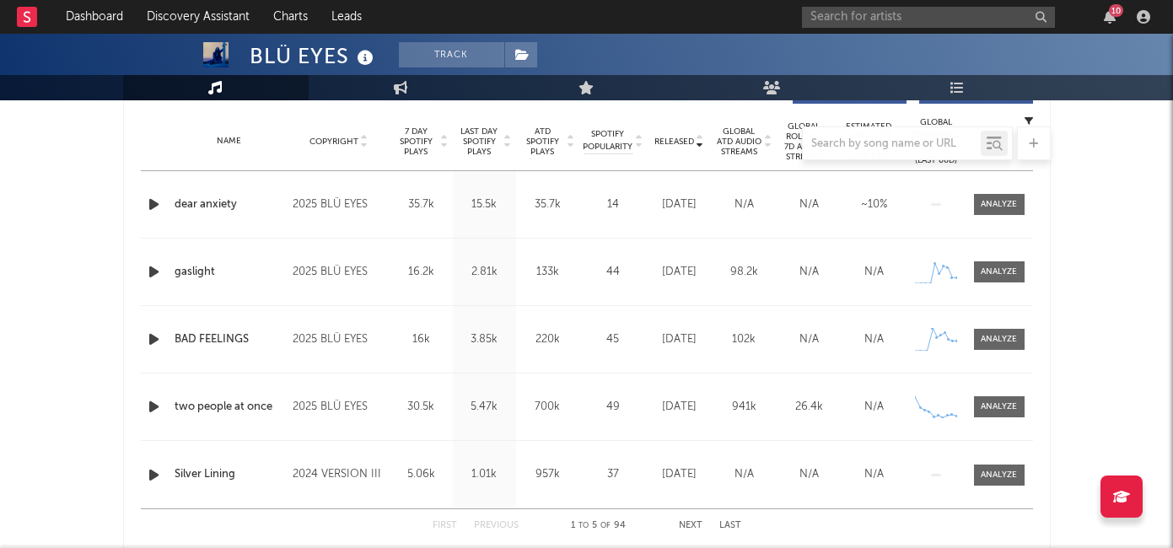
scroll to position [666, 0]
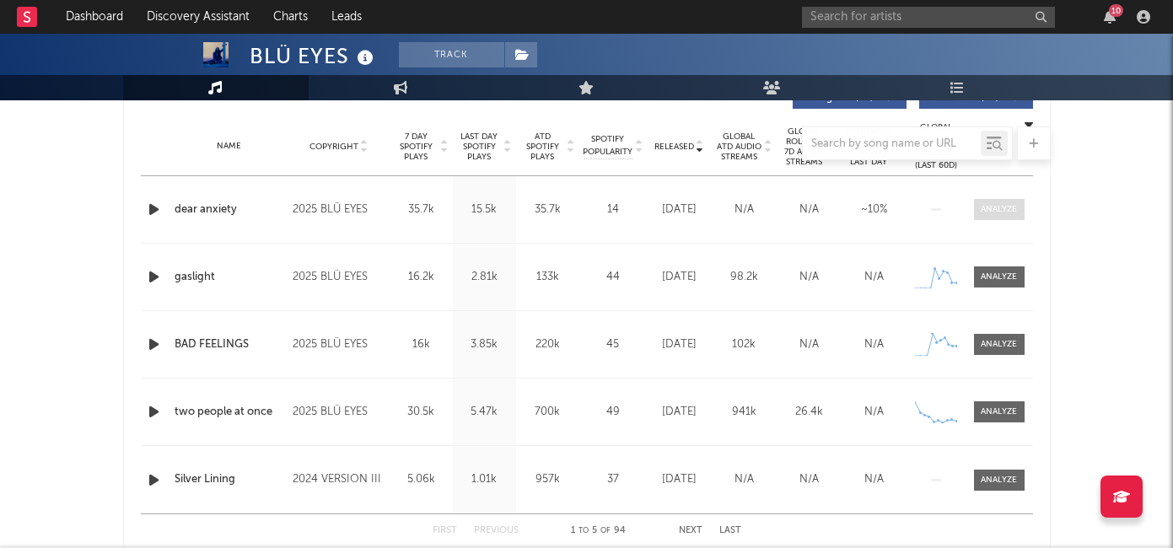
click at [992, 208] on div at bounding box center [999, 209] width 36 height 13
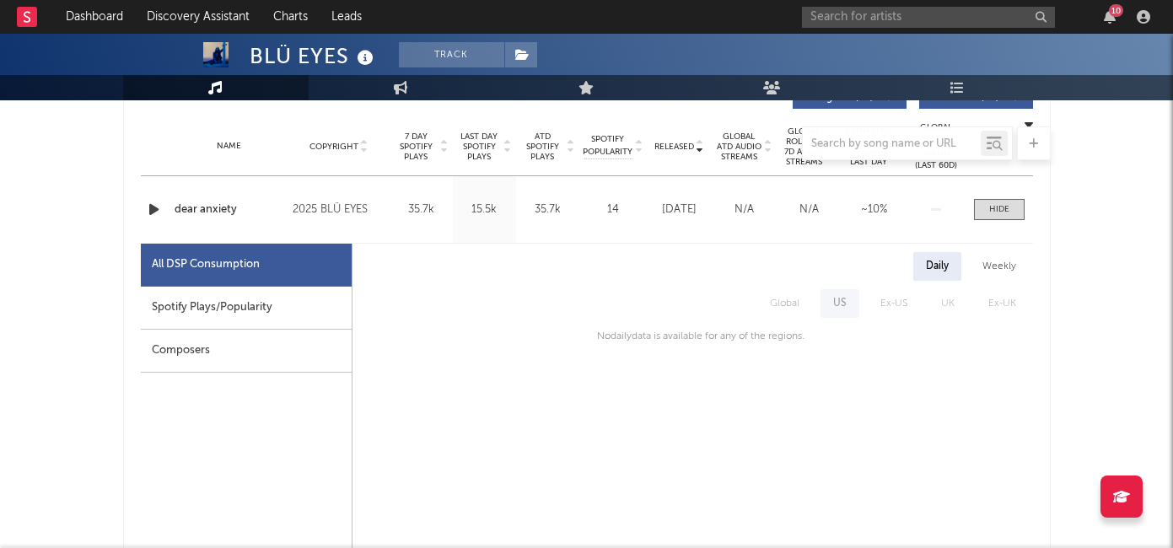
click at [303, 306] on div "Spotify Plays/Popularity" at bounding box center [246, 308] width 211 height 43
select select "1w"
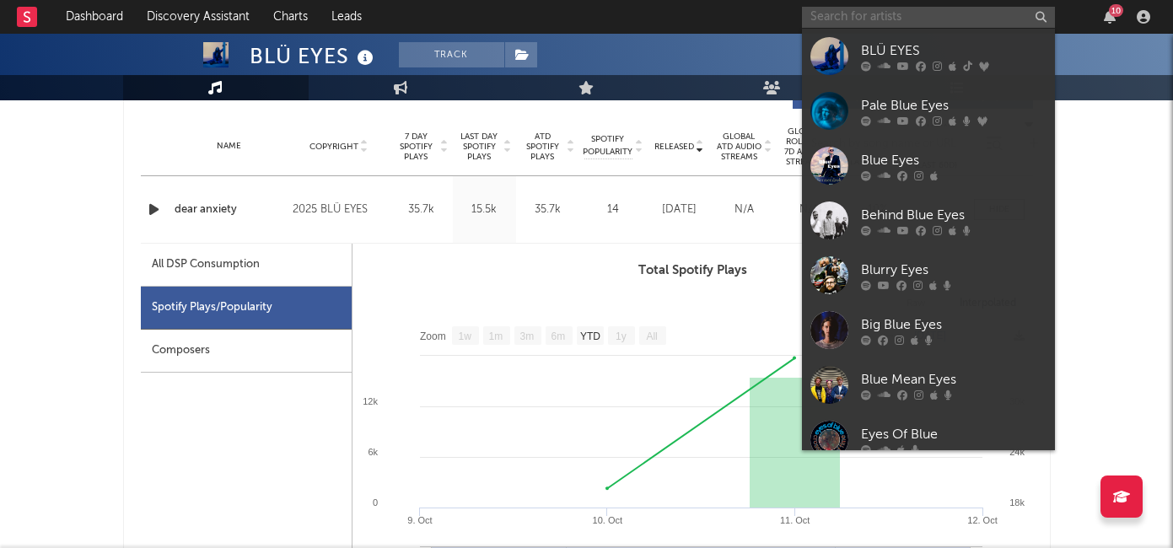
click at [851, 7] on input "text" at bounding box center [928, 17] width 253 height 21
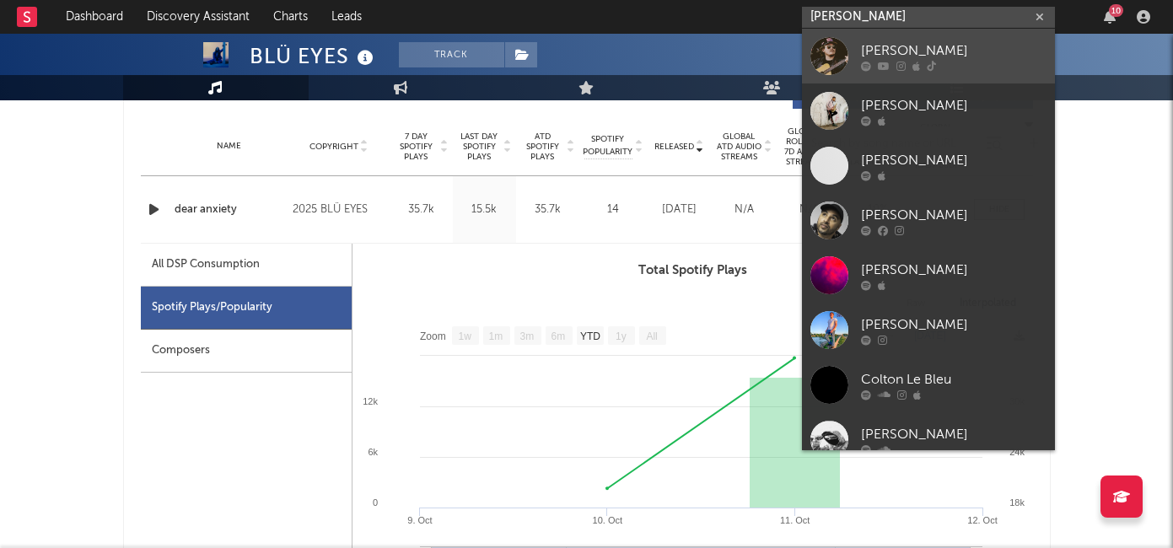
type input "colton bowlin"
click at [883, 46] on div "Colton Bowlin" at bounding box center [954, 50] width 186 height 20
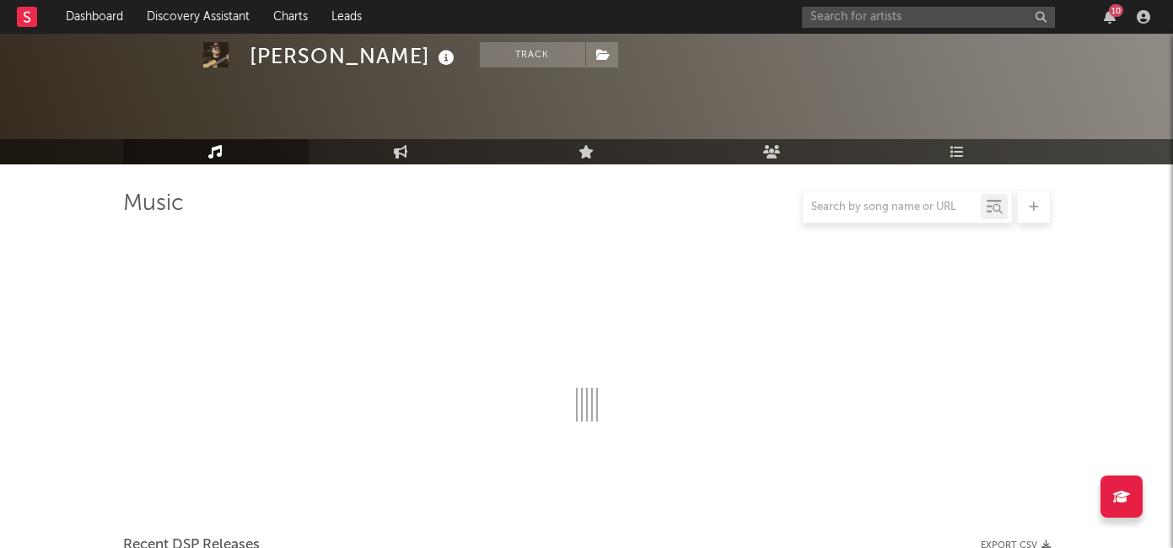
scroll to position [666, 0]
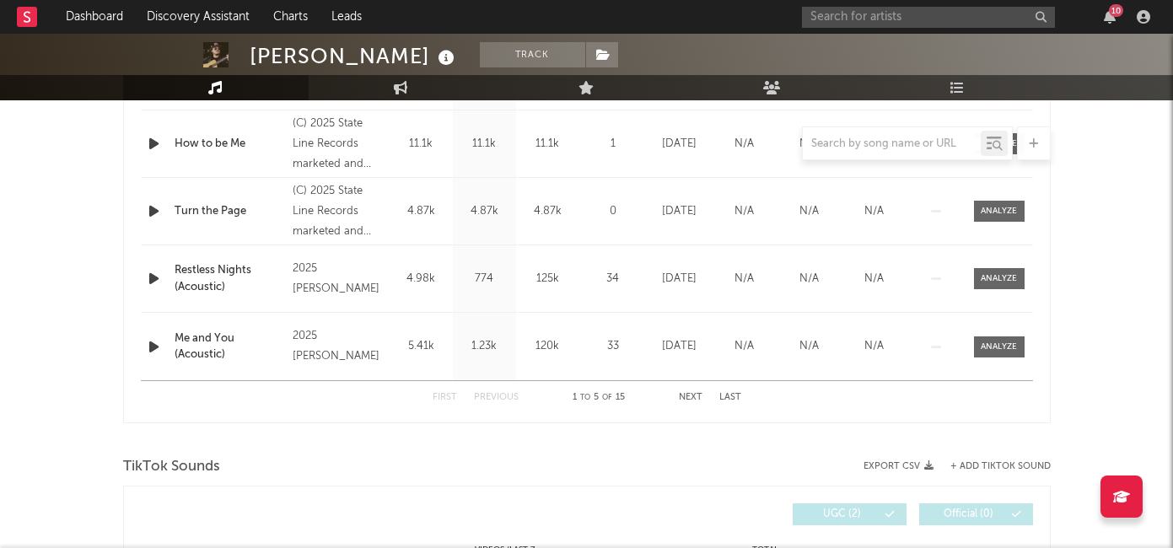
select select "6m"
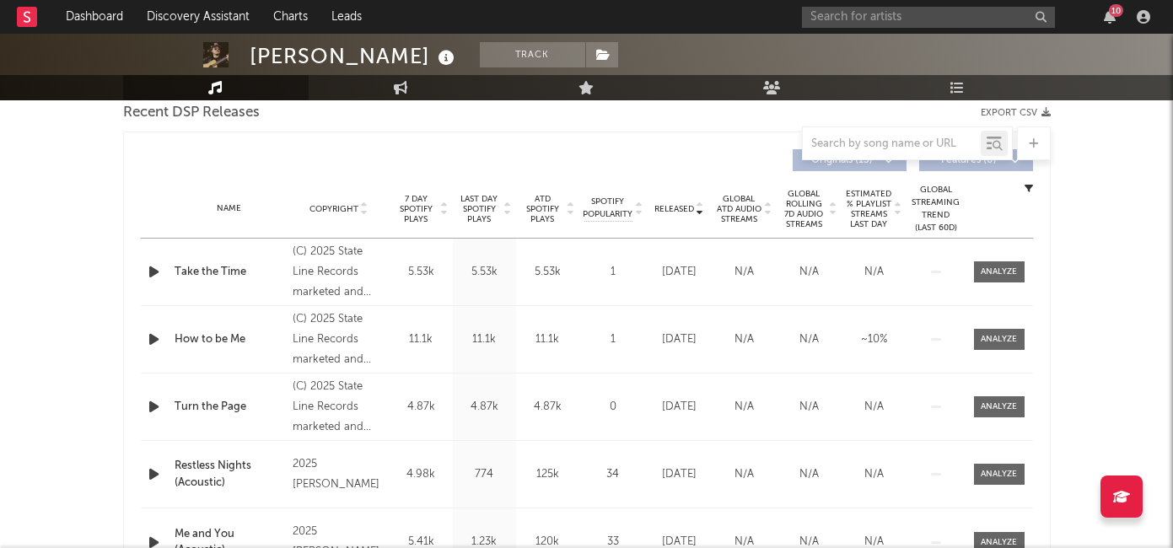
scroll to position [599, 0]
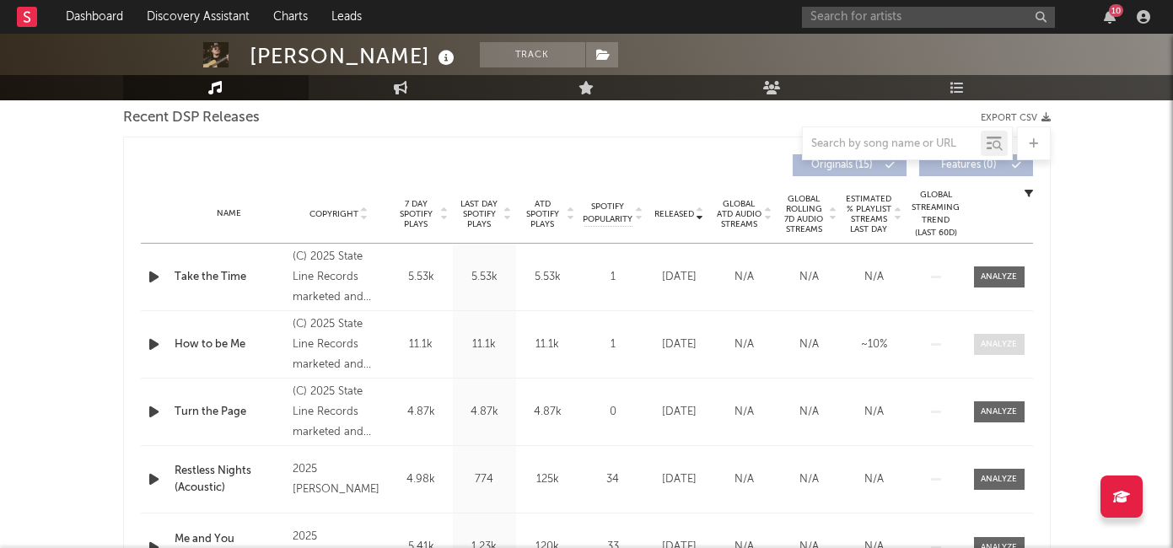
click at [995, 349] on div at bounding box center [999, 344] width 36 height 13
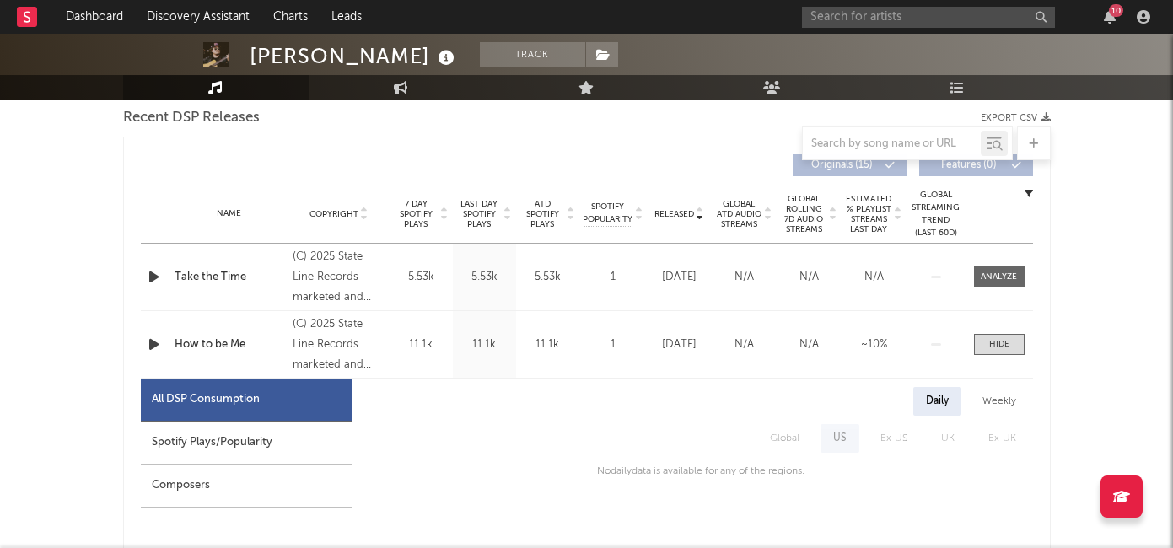
click at [283, 450] on div "Spotify Plays/Popularity" at bounding box center [246, 443] width 211 height 43
select select "1w"
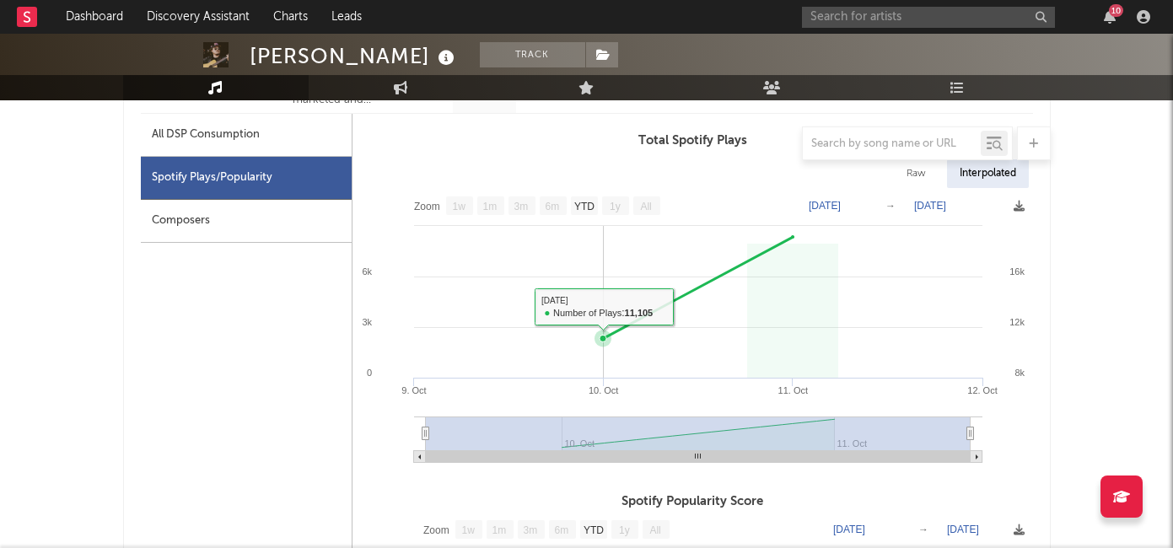
scroll to position [832, 0]
